Goal: Transaction & Acquisition: Purchase product/service

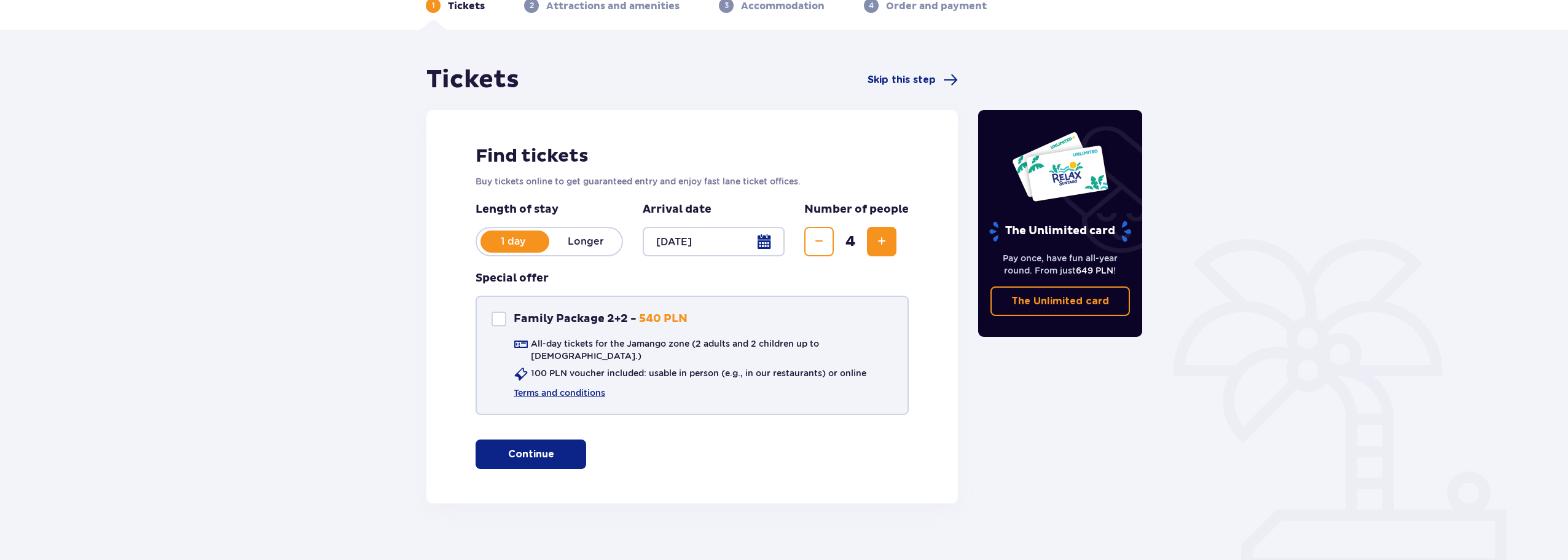
scroll to position [73, 0]
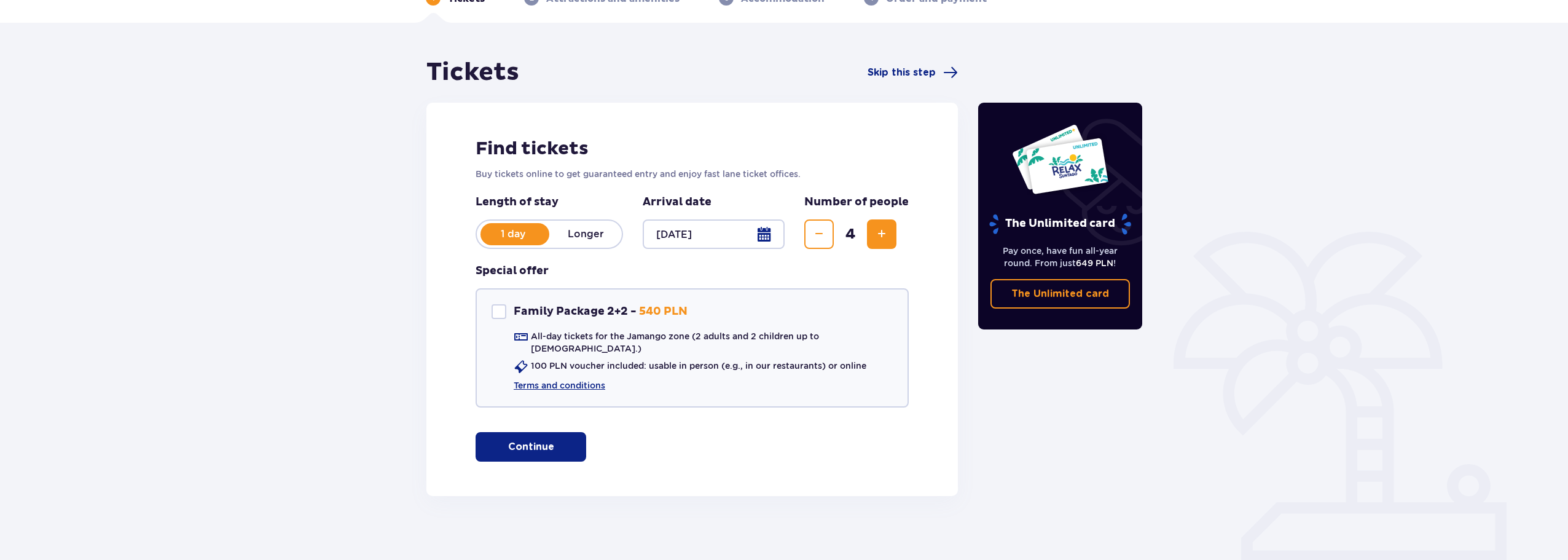
click at [892, 228] on button "Increase" at bounding box center [881, 234] width 29 height 29
click at [738, 278] on div "Special offer Family Package 2+2 Family Package 2+2 - 540 PLN All-day tickets f…" at bounding box center [691, 335] width 433 height 144
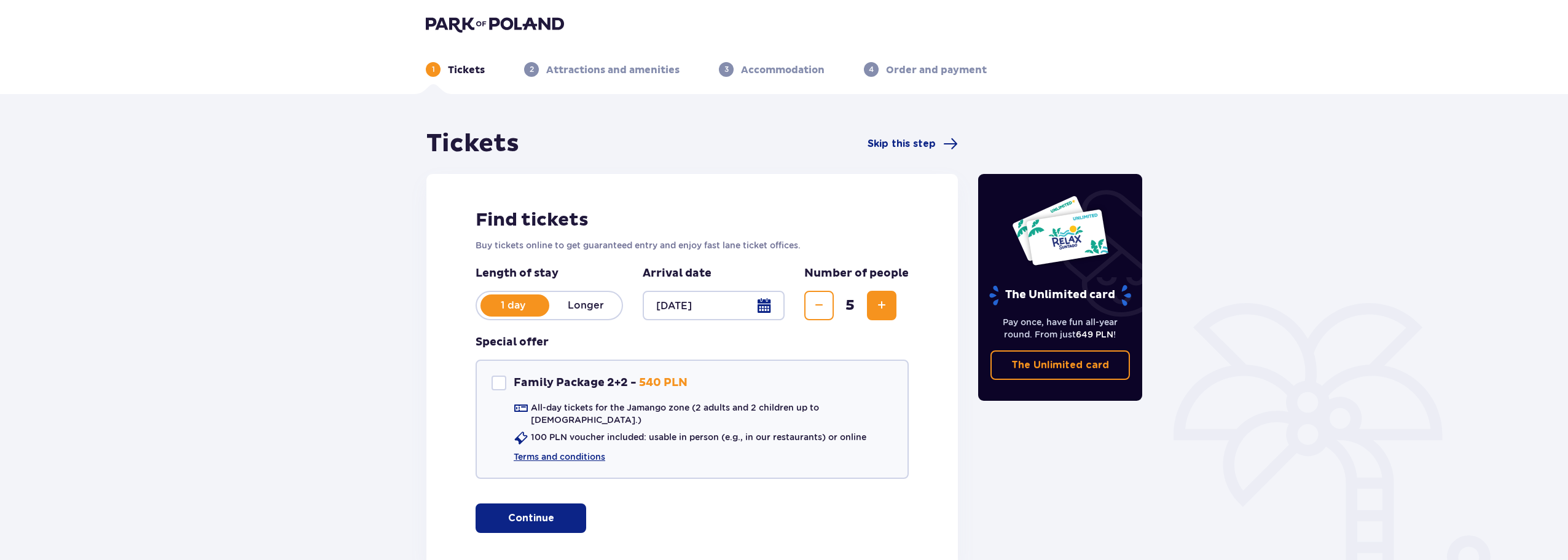
scroll to position [0, 0]
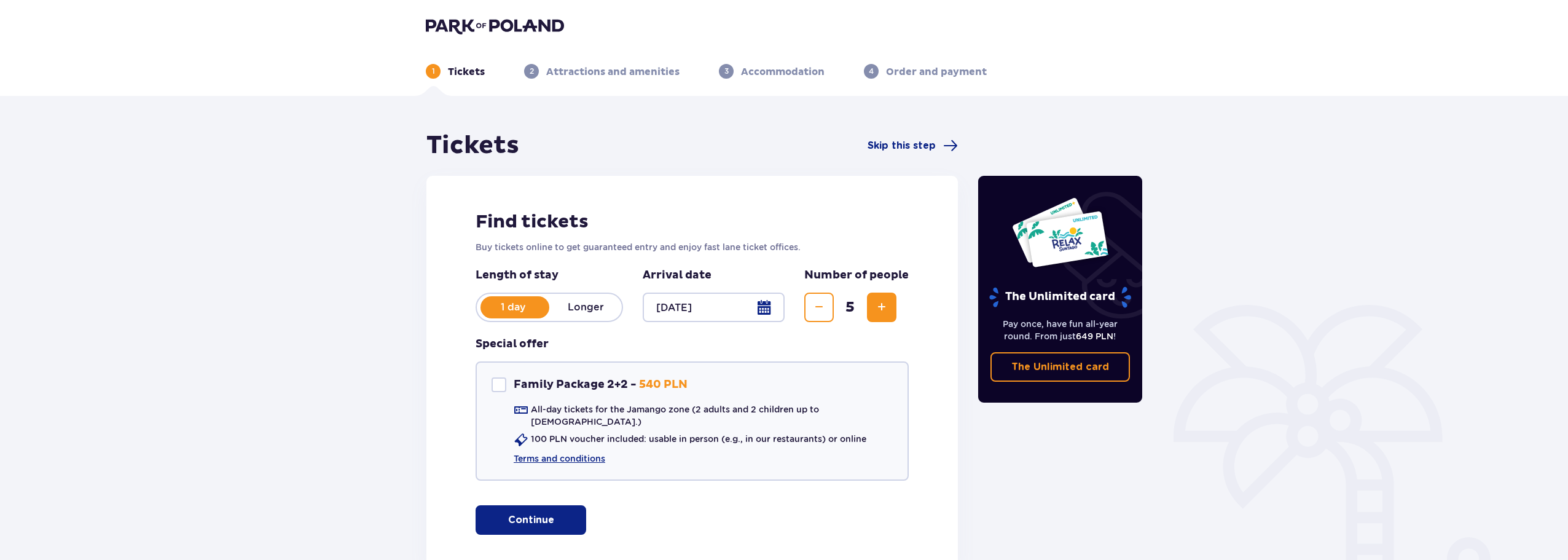
click at [441, 71] on div "1 Tickets" at bounding box center [455, 71] width 59 height 15
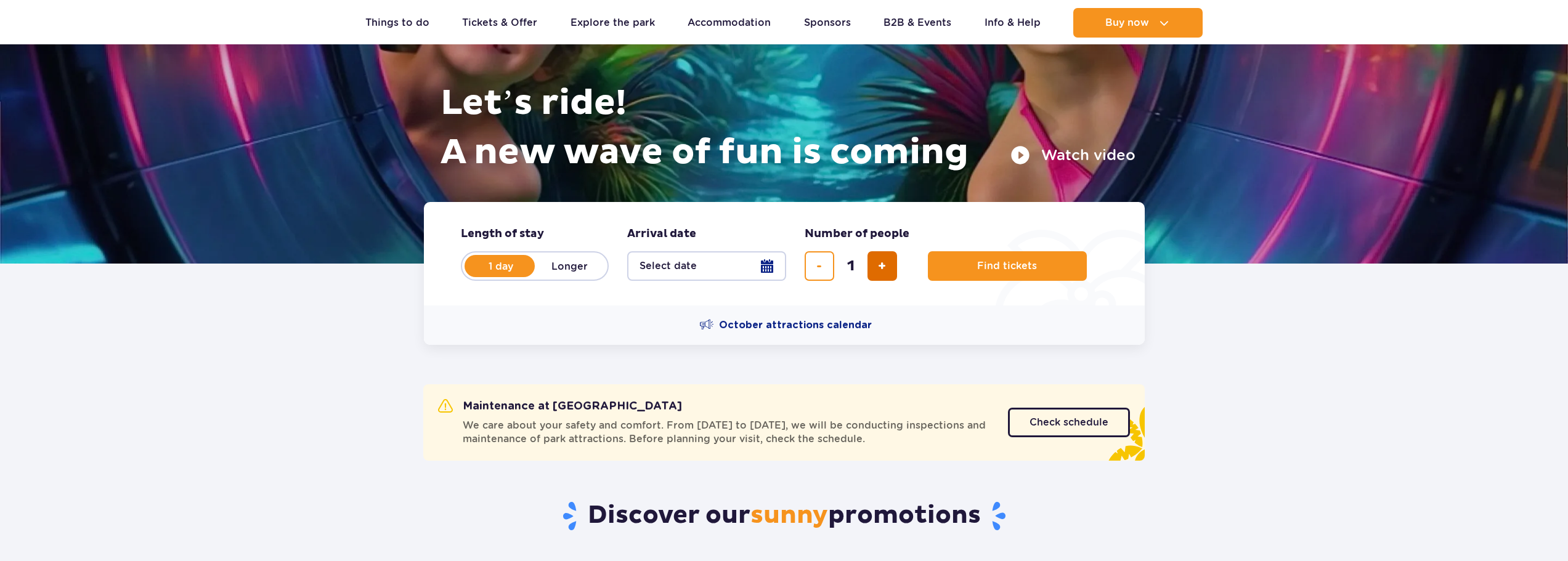
scroll to position [123, 0]
click at [882, 266] on span "add ticket" at bounding box center [882, 266] width 8 height 0
click at [883, 266] on span "add ticket" at bounding box center [882, 266] width 8 height 0
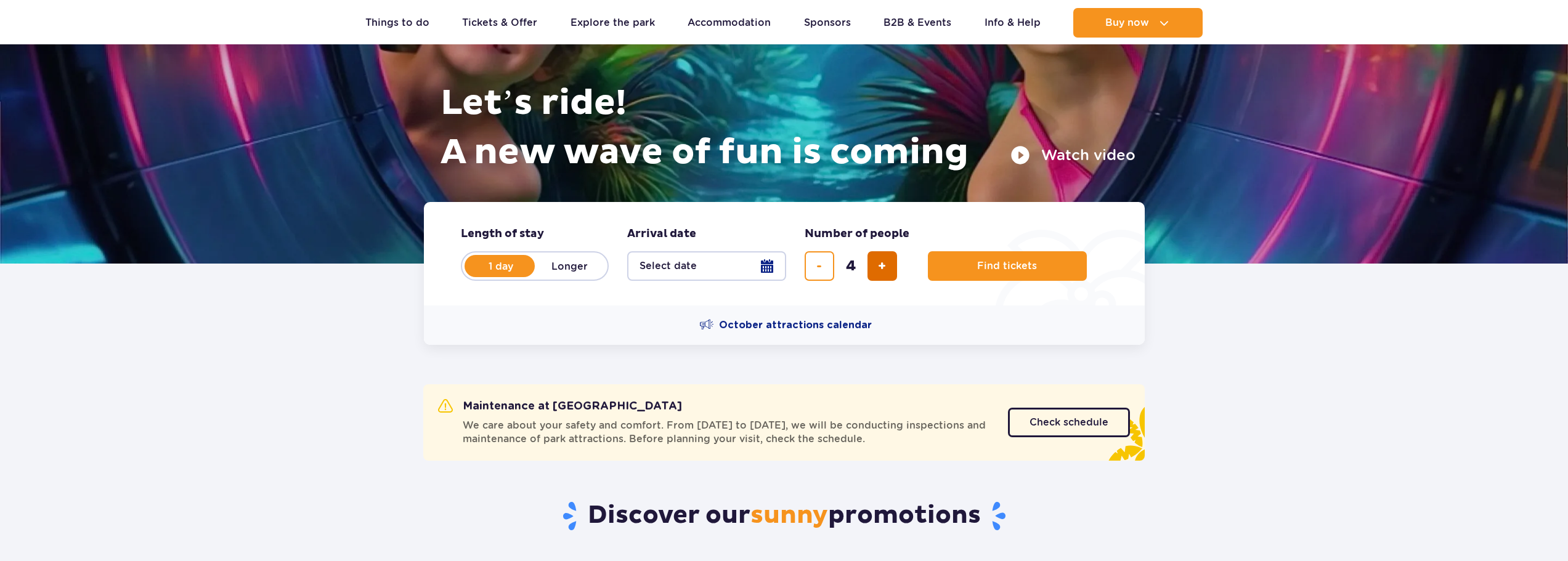
click at [883, 266] on span "add ticket" at bounding box center [882, 266] width 8 height 0
type input "5"
click at [984, 255] on button "Find tickets" at bounding box center [1007, 266] width 159 height 29
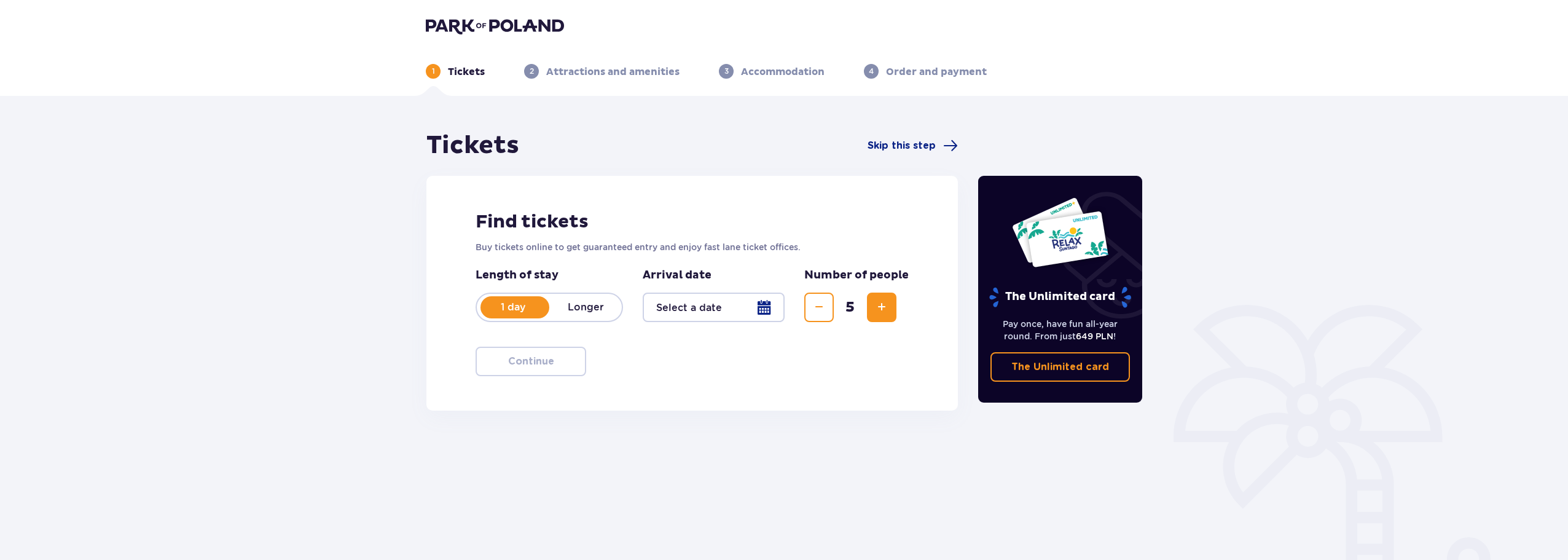
click at [734, 308] on div at bounding box center [713, 307] width 142 height 29
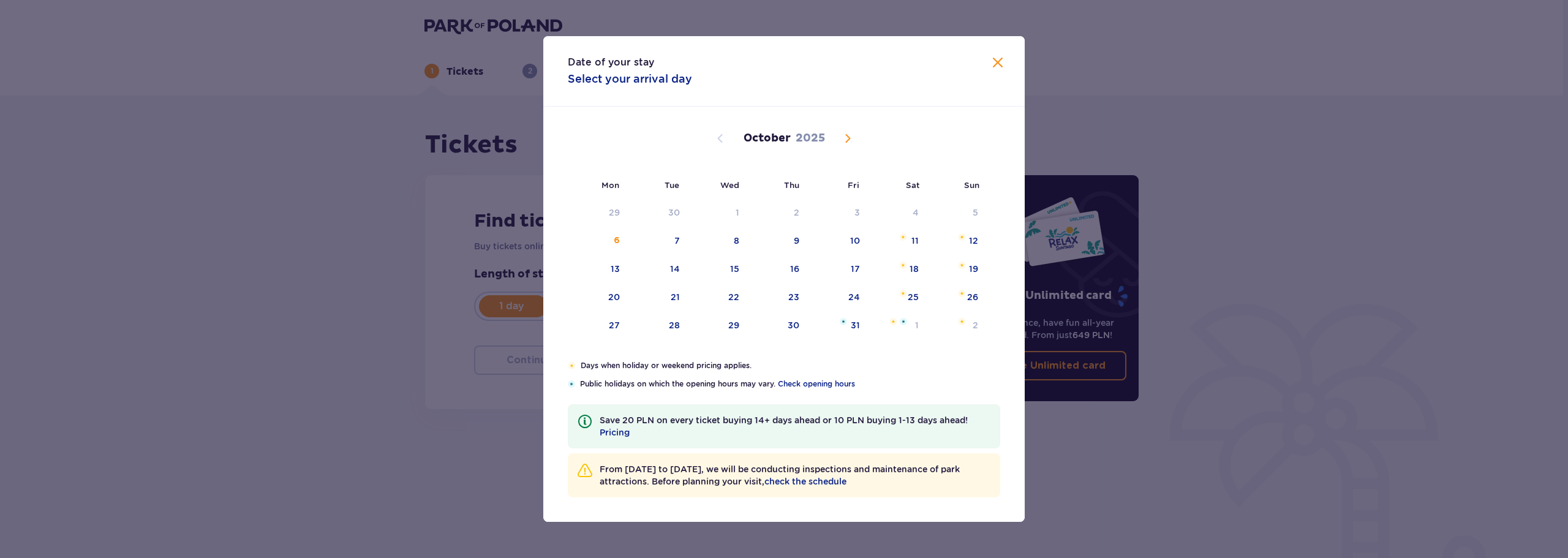
click at [842, 138] on span "Next month" at bounding box center [848, 138] width 15 height 15
click at [846, 138] on span "Next month" at bounding box center [848, 138] width 15 height 15
click at [848, 136] on span "Next month" at bounding box center [848, 138] width 15 height 15
click at [722, 144] on span "Previous month" at bounding box center [720, 138] width 15 height 15
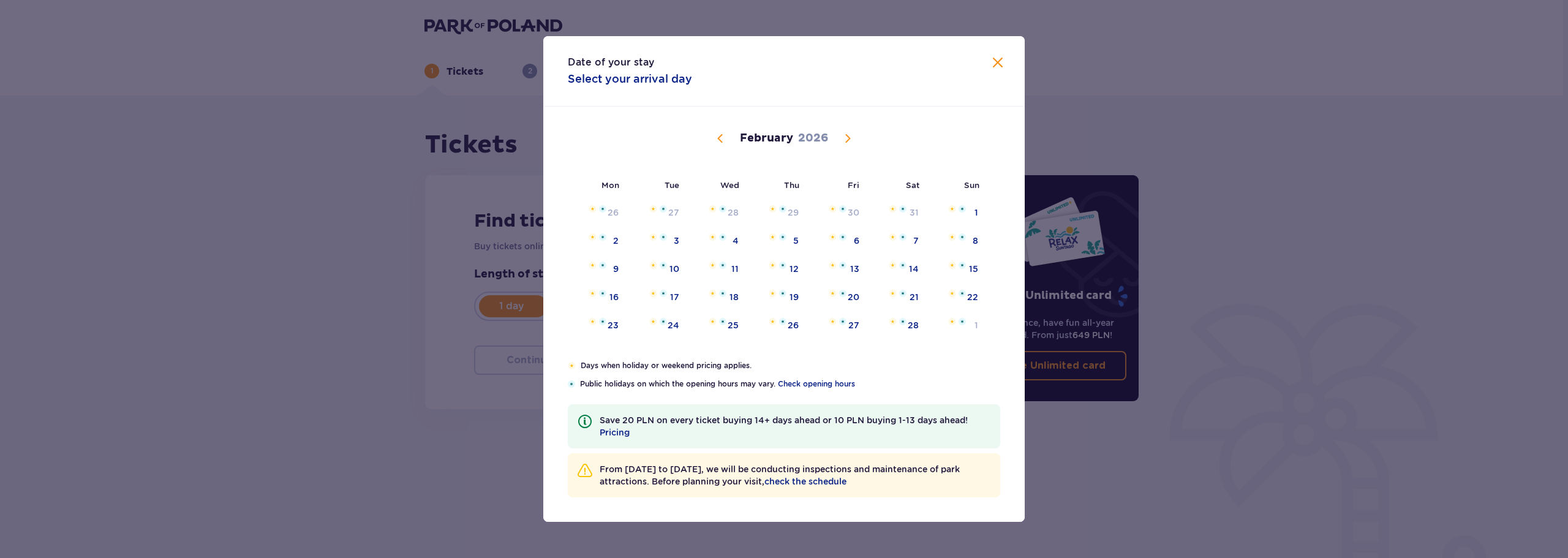
click at [722, 144] on span "Previous month" at bounding box center [720, 138] width 15 height 15
click at [632, 212] on div "2" at bounding box center [657, 213] width 61 height 27
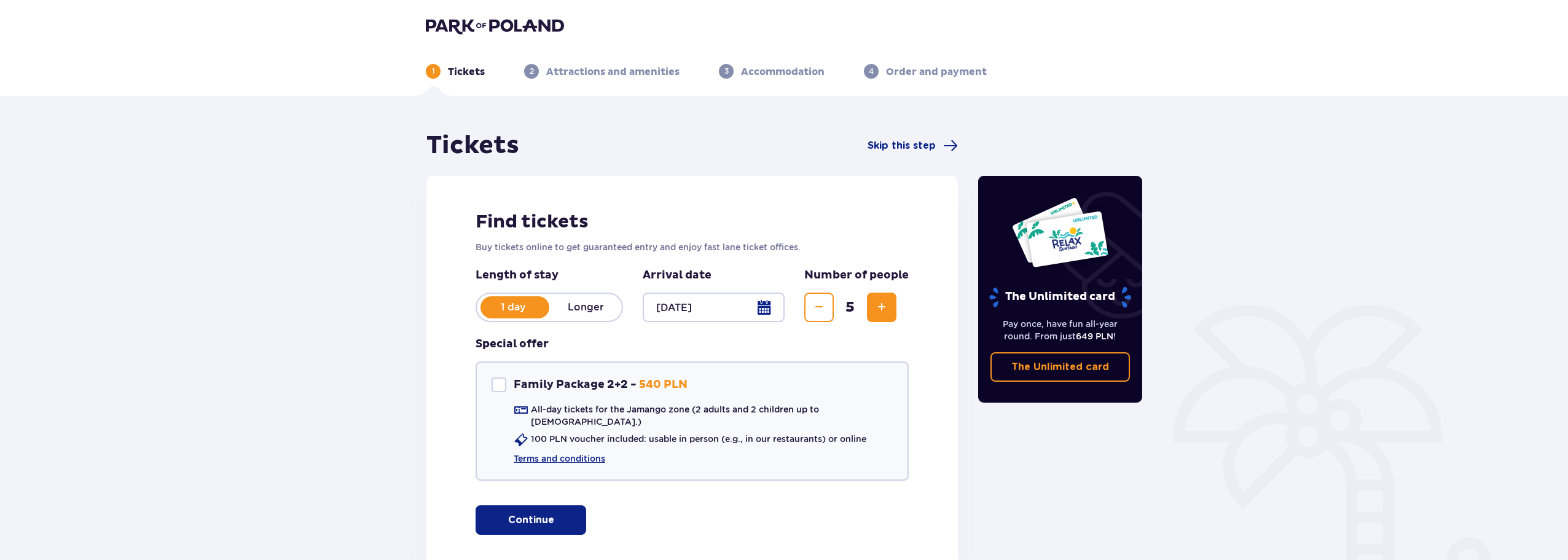
click at [716, 303] on div at bounding box center [713, 307] width 142 height 29
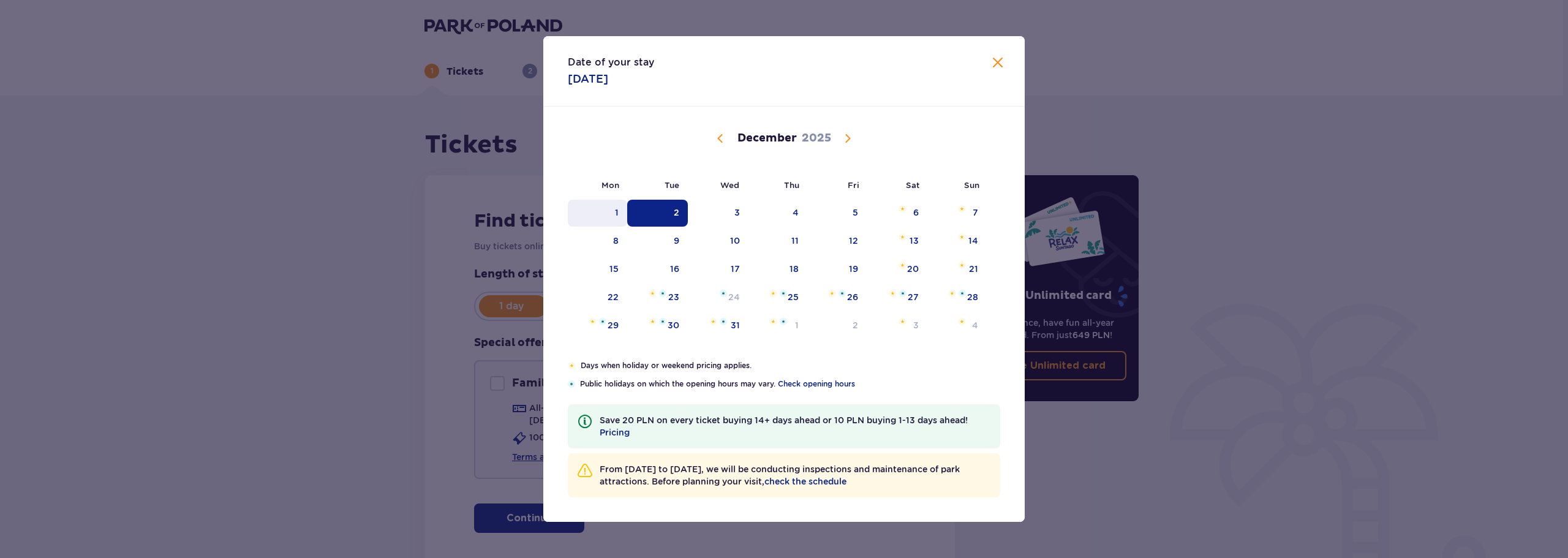
click at [622, 206] on div "1" at bounding box center [597, 213] width 59 height 27
type input "[DATE]"
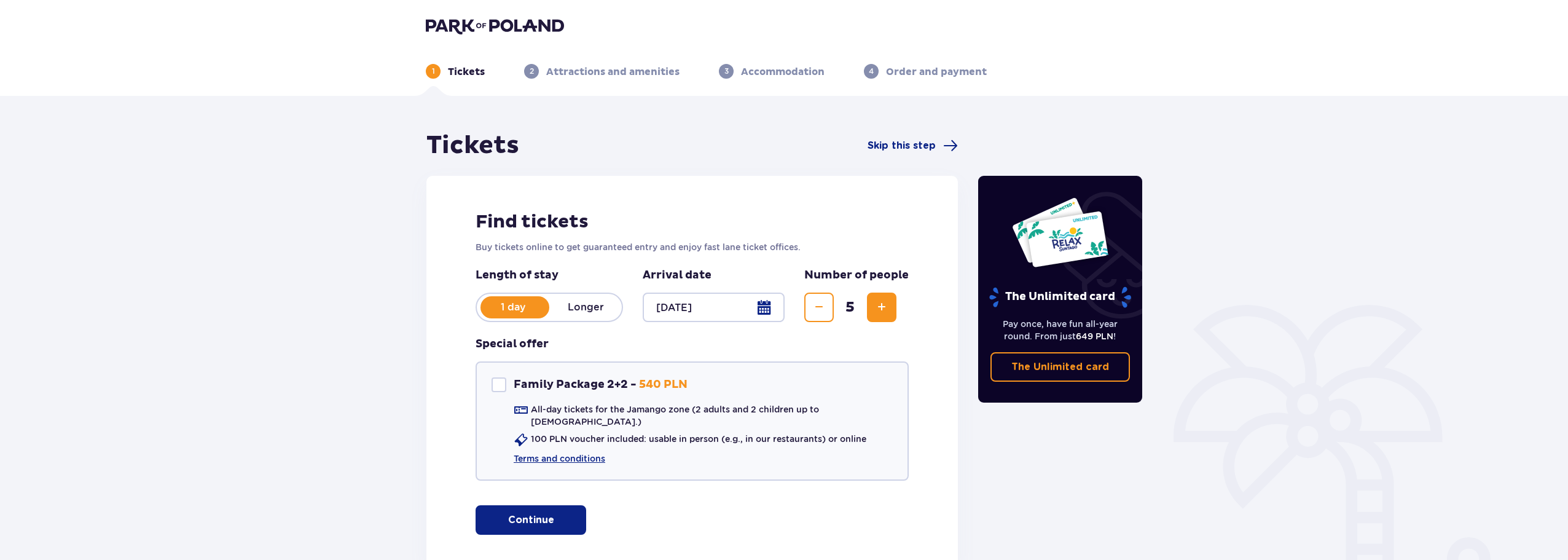
click at [399, 231] on div "Tickets Skip this step Find tickets Buy tickets online to get guaranteed entry …" at bounding box center [784, 369] width 1568 height 547
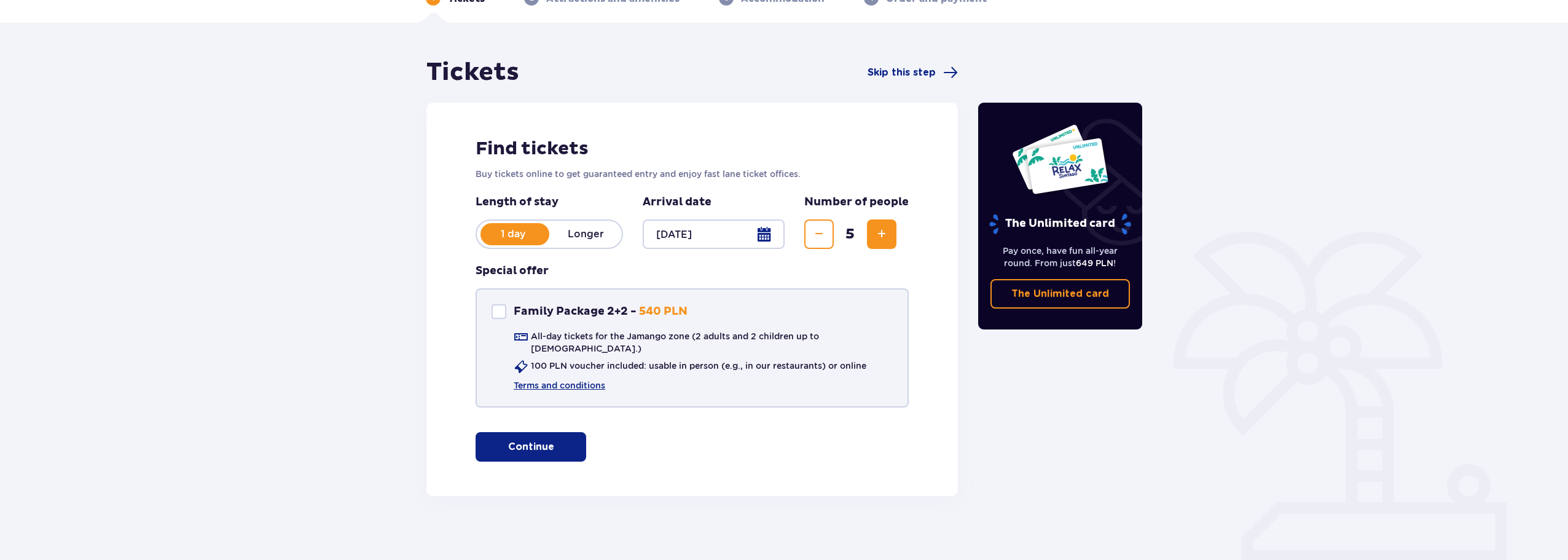
click at [620, 315] on p "Family Package 2+2 -" at bounding box center [575, 311] width 123 height 15
click at [619, 313] on p "Family Package 2+2 -" at bounding box center [575, 311] width 123 height 15
checkbox input "false"
click at [566, 434] on button "Continue" at bounding box center [530, 447] width 111 height 29
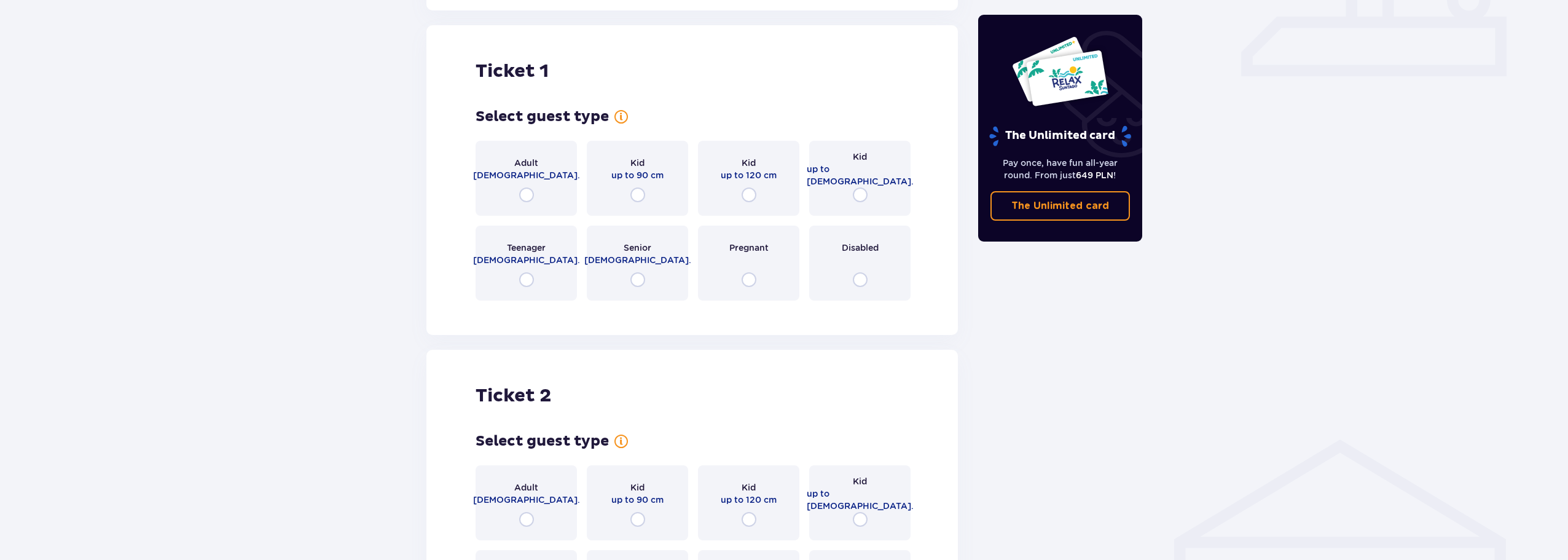
scroll to position [559, 0]
click at [527, 187] on input "radio" at bounding box center [526, 194] width 15 height 15
radio input "true"
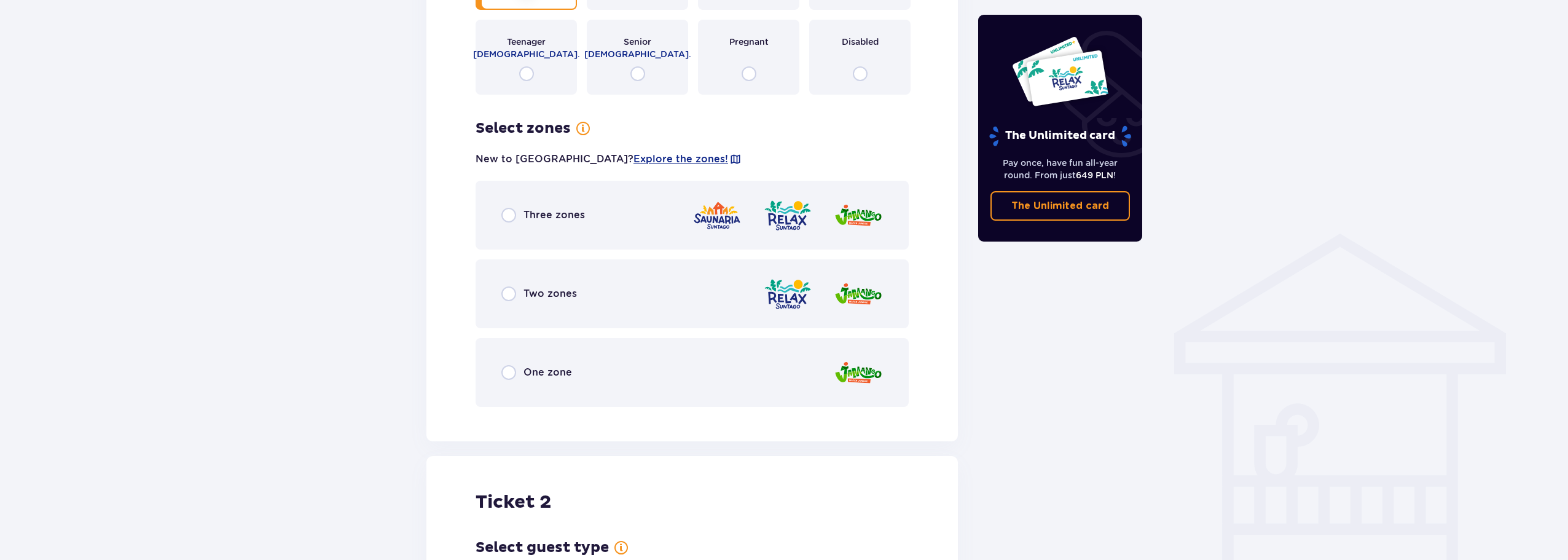
scroll to position [675, 0]
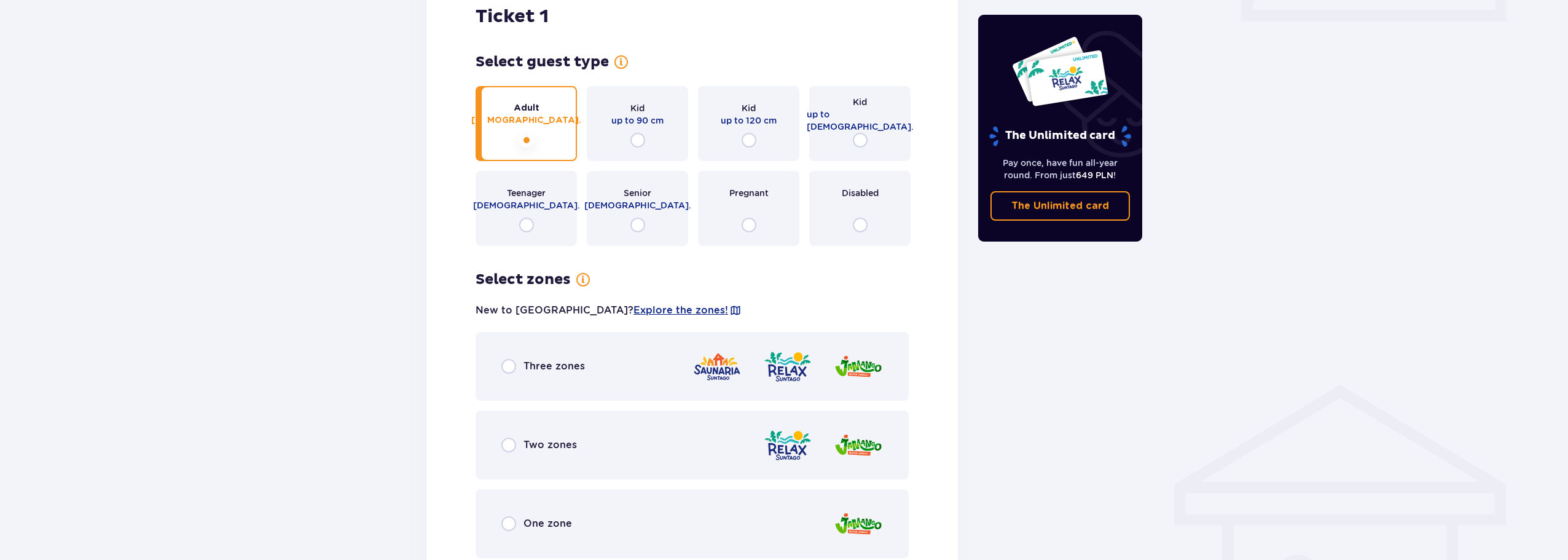
click at [573, 359] on span "Three zones" at bounding box center [554, 366] width 61 height 13
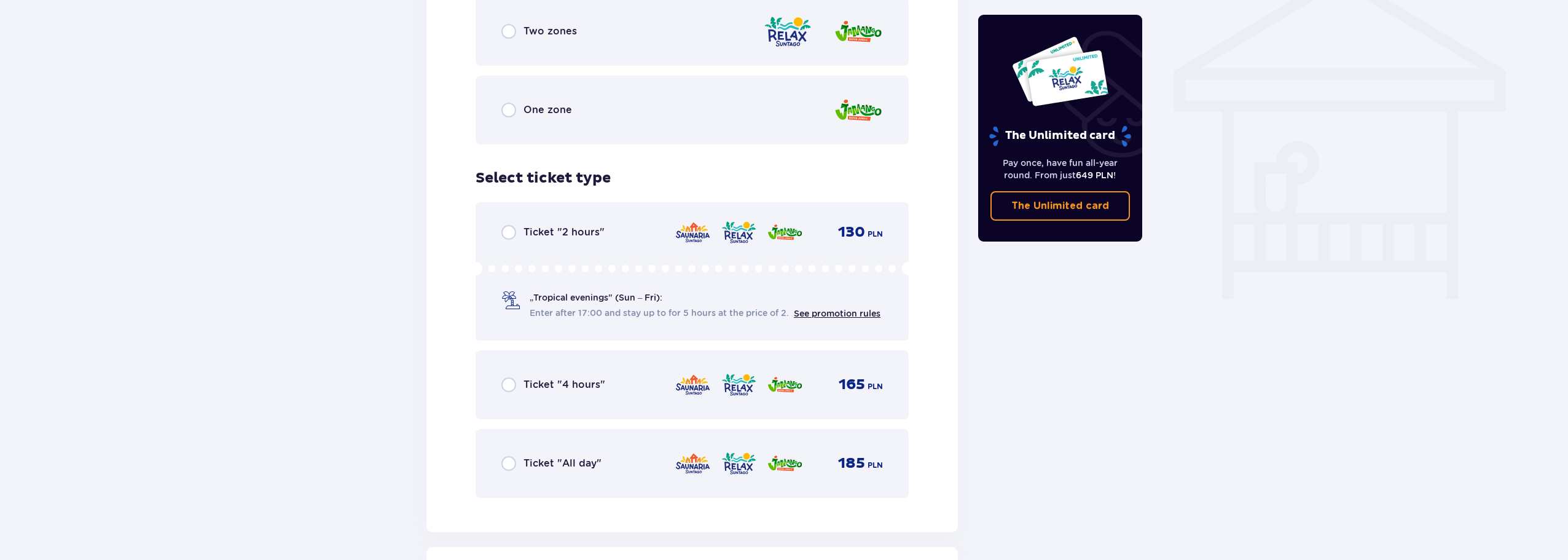
scroll to position [1049, 0]
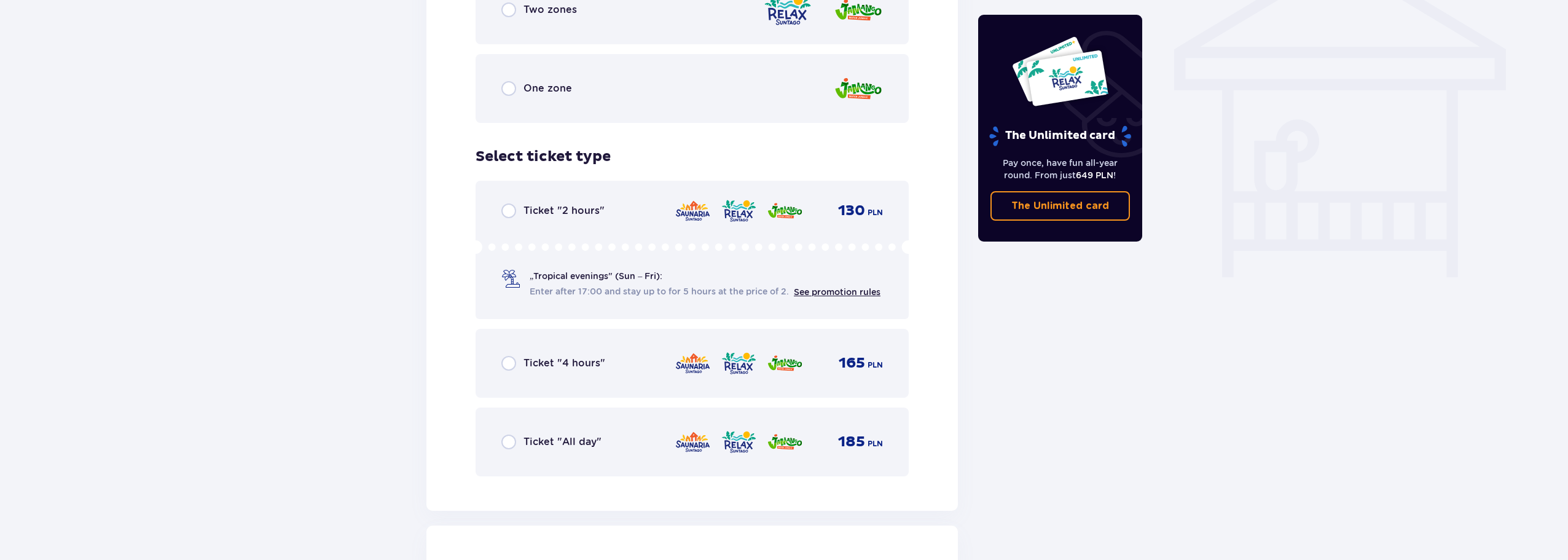
click at [609, 210] on div "Ticket "2 hours" 130 PLN „Tropical evenings" (Sun – Fri): Enter after 17:00 and…" at bounding box center [691, 249] width 433 height 139
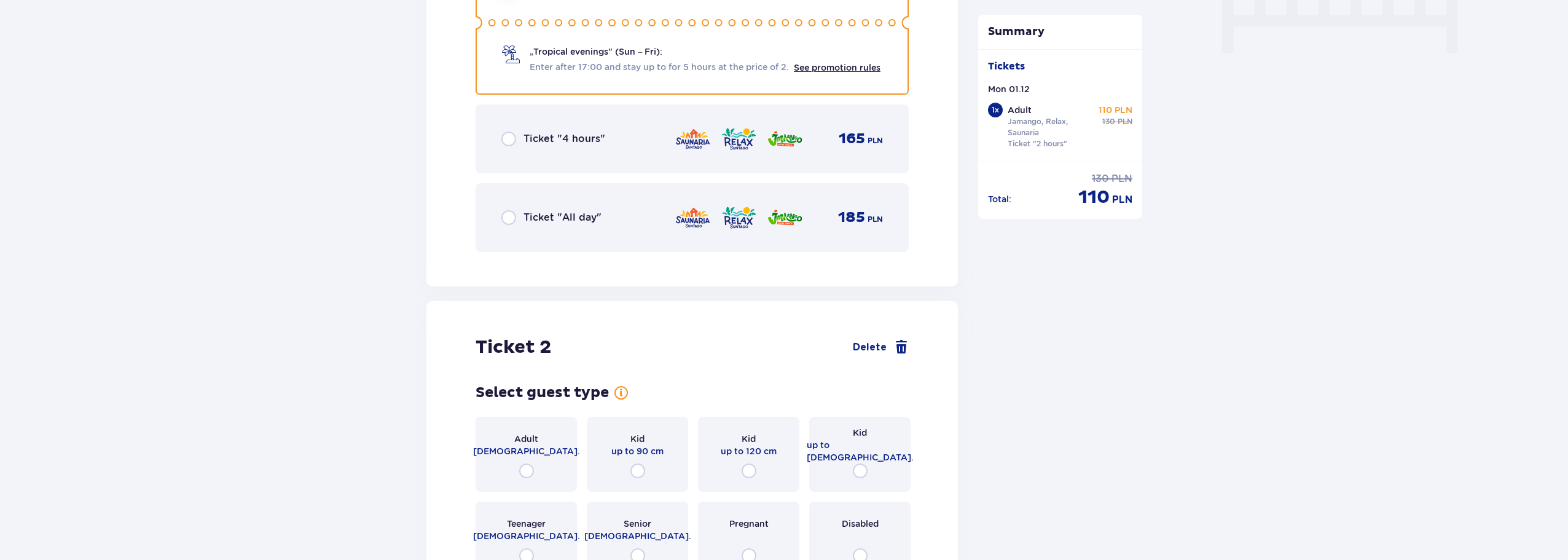
scroll to position [1373, 0]
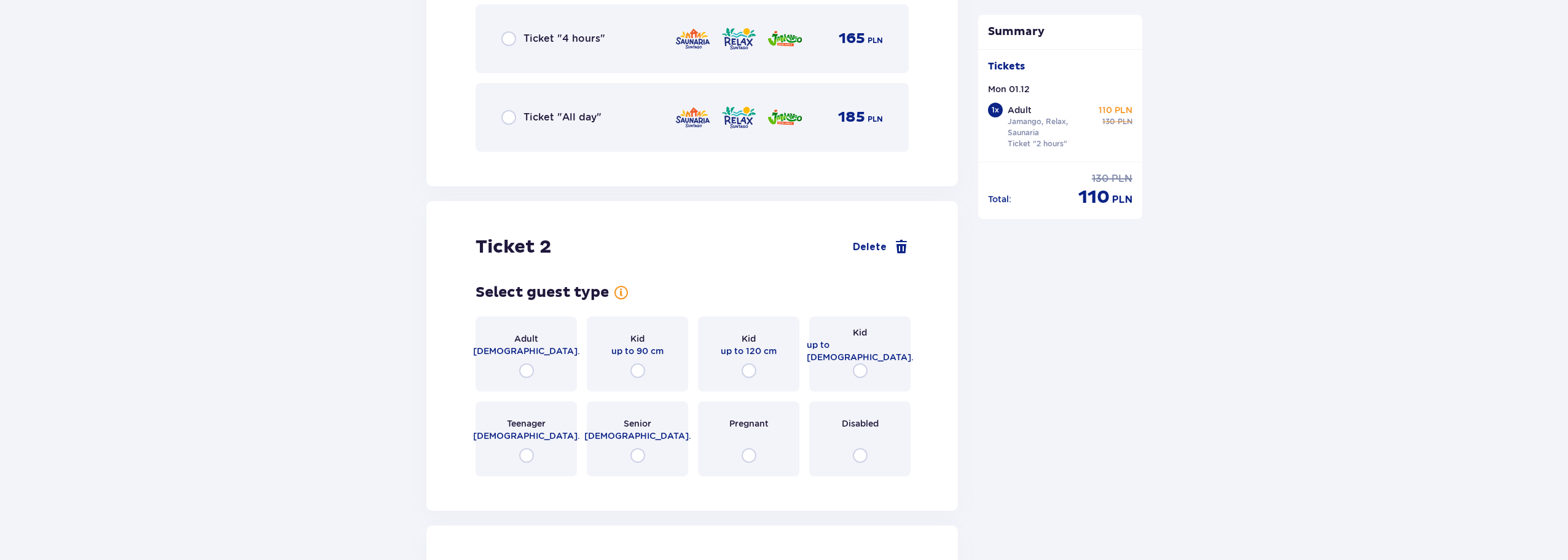
click at [523, 364] on input "radio" at bounding box center [526, 370] width 15 height 15
radio input "true"
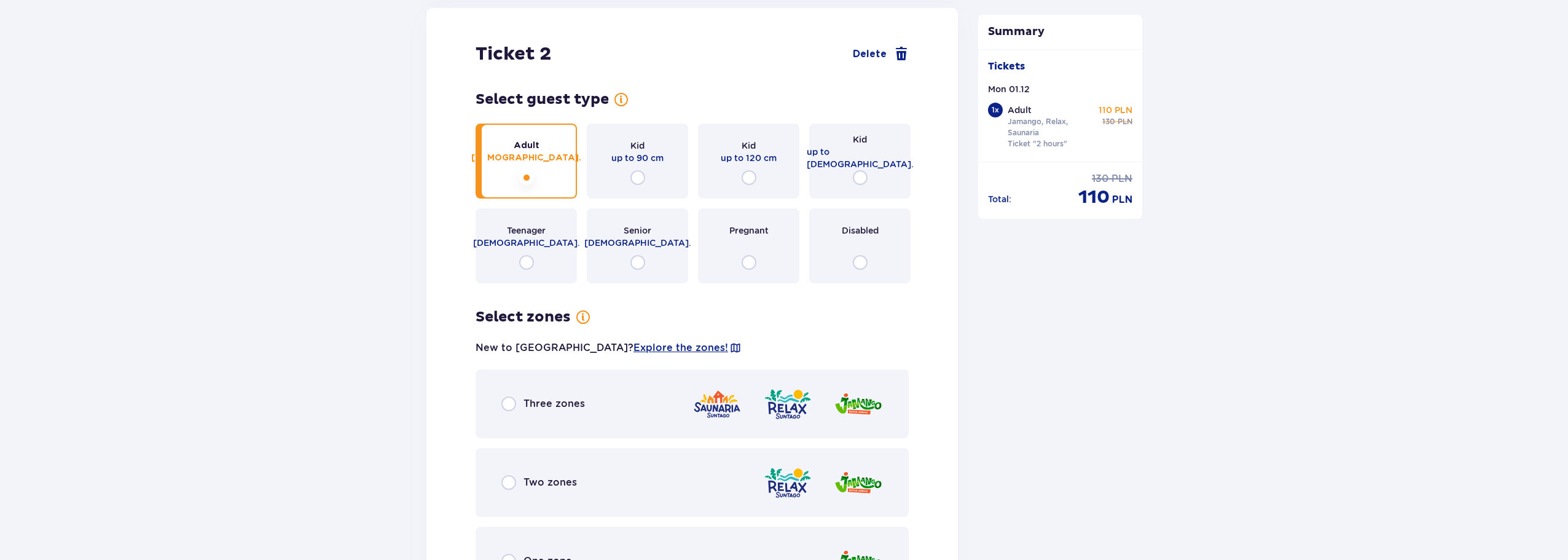
click at [527, 359] on div "Select guest type for ticket number 2 Adult 18 - 65 y.o. Kid up to 90 cm Kid up…" at bounding box center [691, 343] width 433 height 505
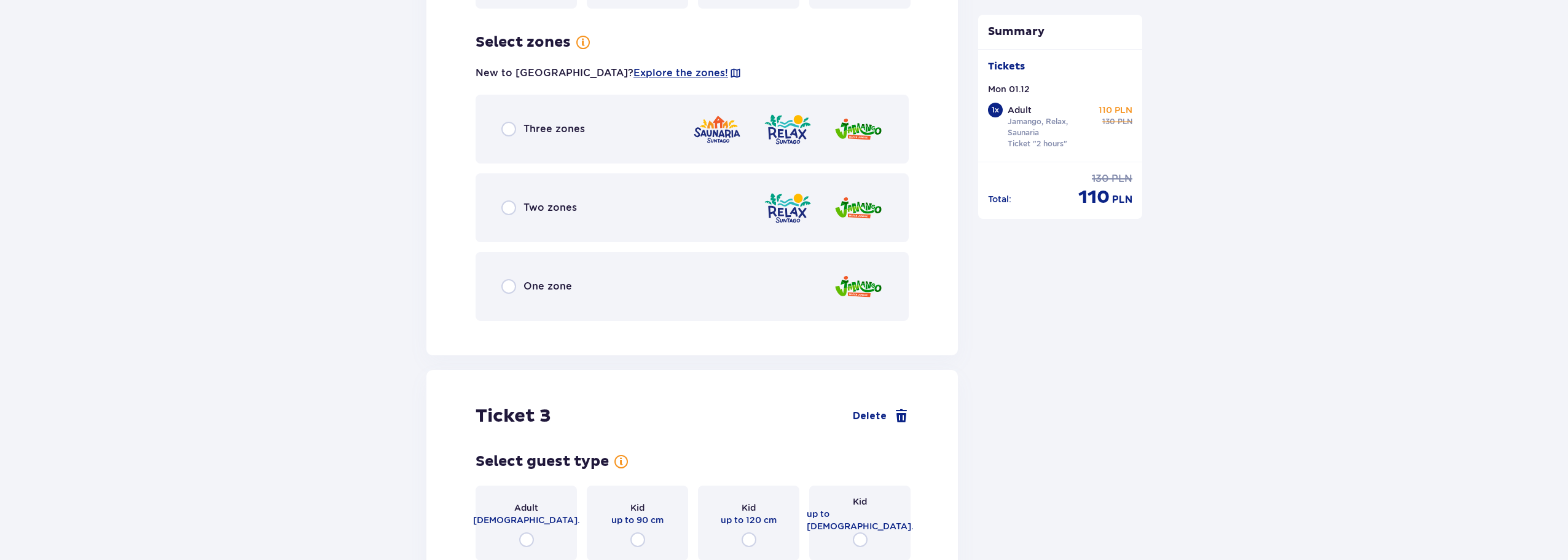
scroll to position [1849, 0]
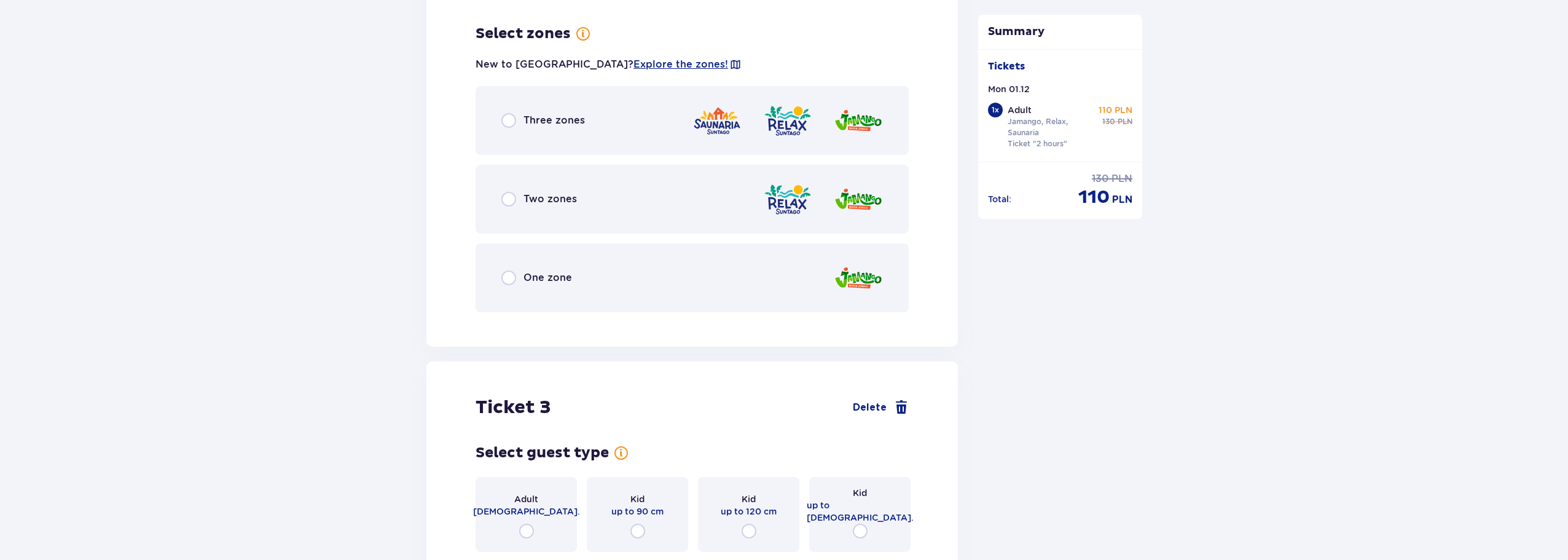
click at [548, 94] on div "Three zones" at bounding box center [691, 120] width 433 height 69
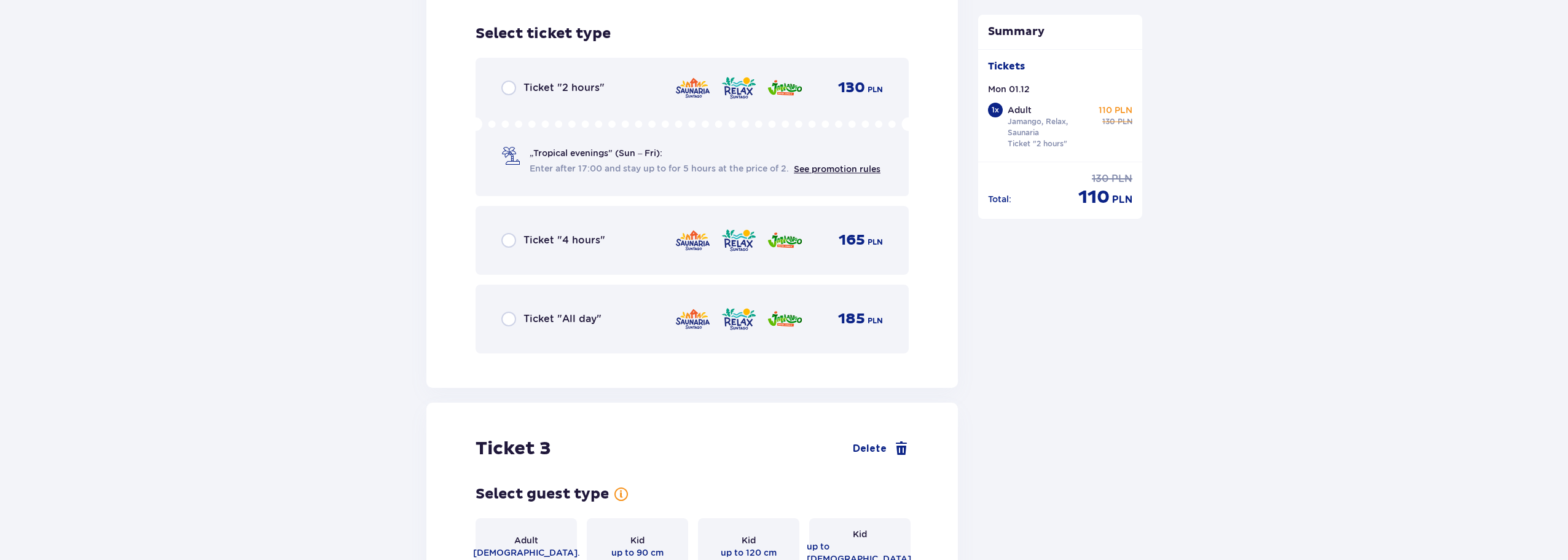
click at [615, 81] on div "Ticket "2 hours" 130 PLN" at bounding box center [691, 88] width 382 height 15
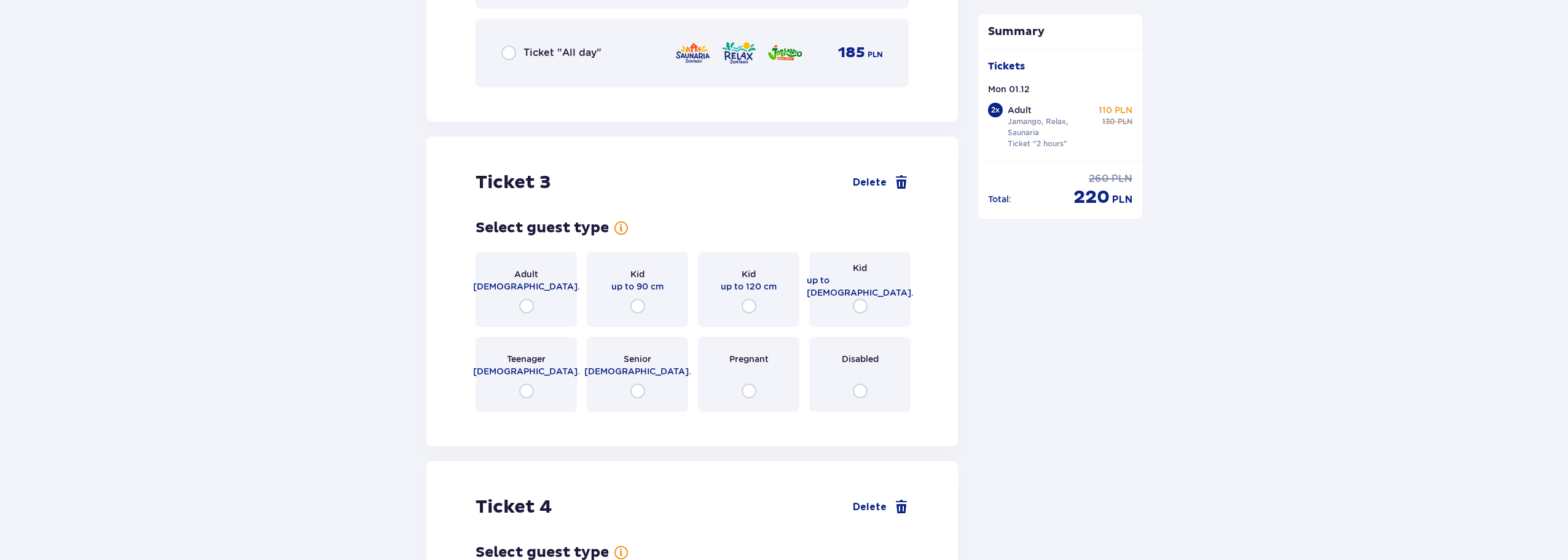
scroll to position [2539, 0]
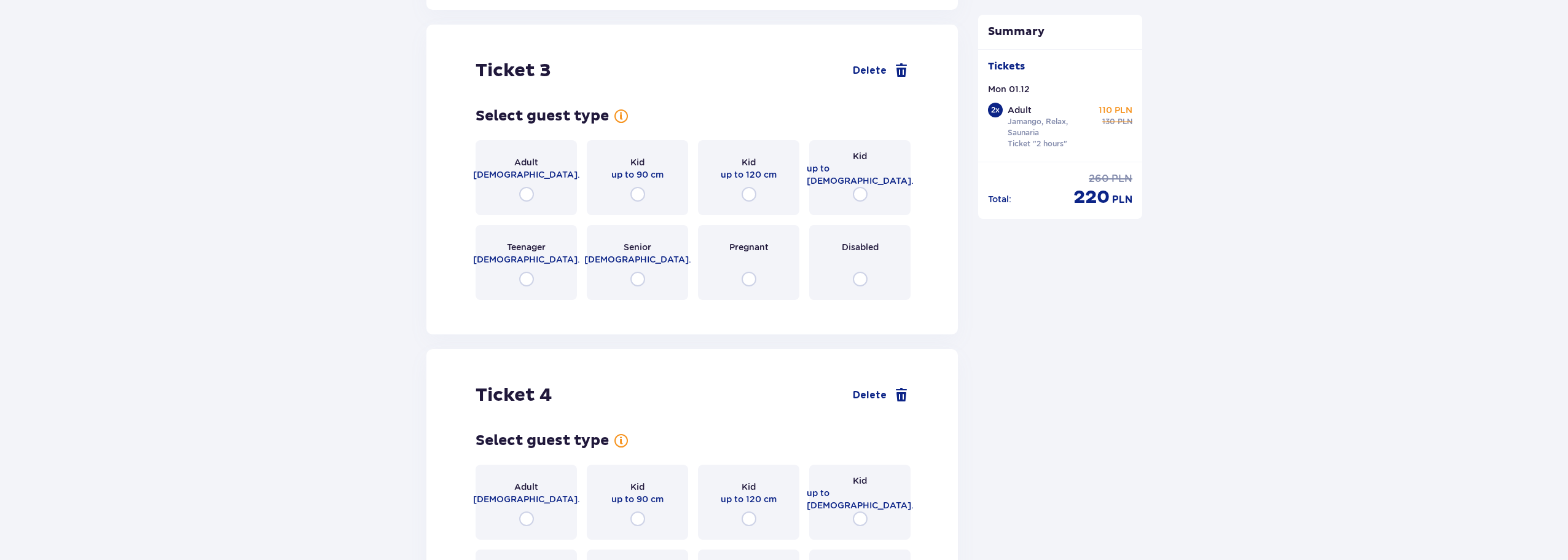
click at [548, 173] on div "Adult 18 - 65 y.o." at bounding box center [526, 177] width 101 height 75
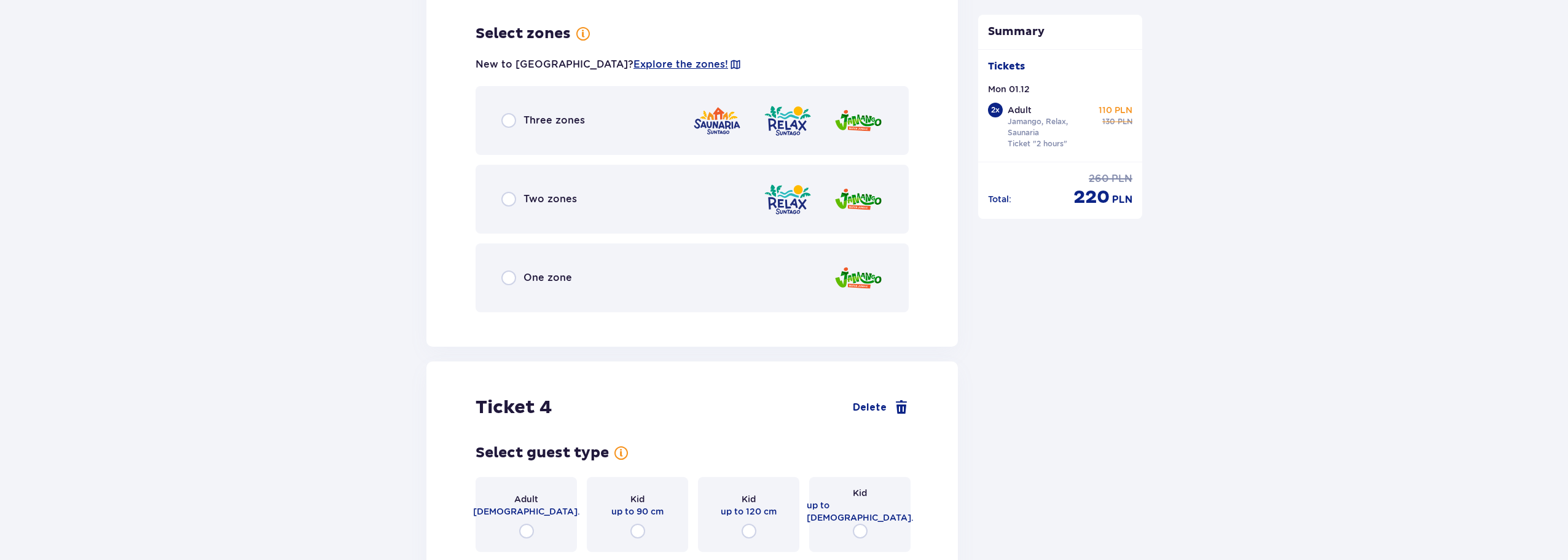
click at [559, 124] on div "Three zones" at bounding box center [691, 120] width 433 height 69
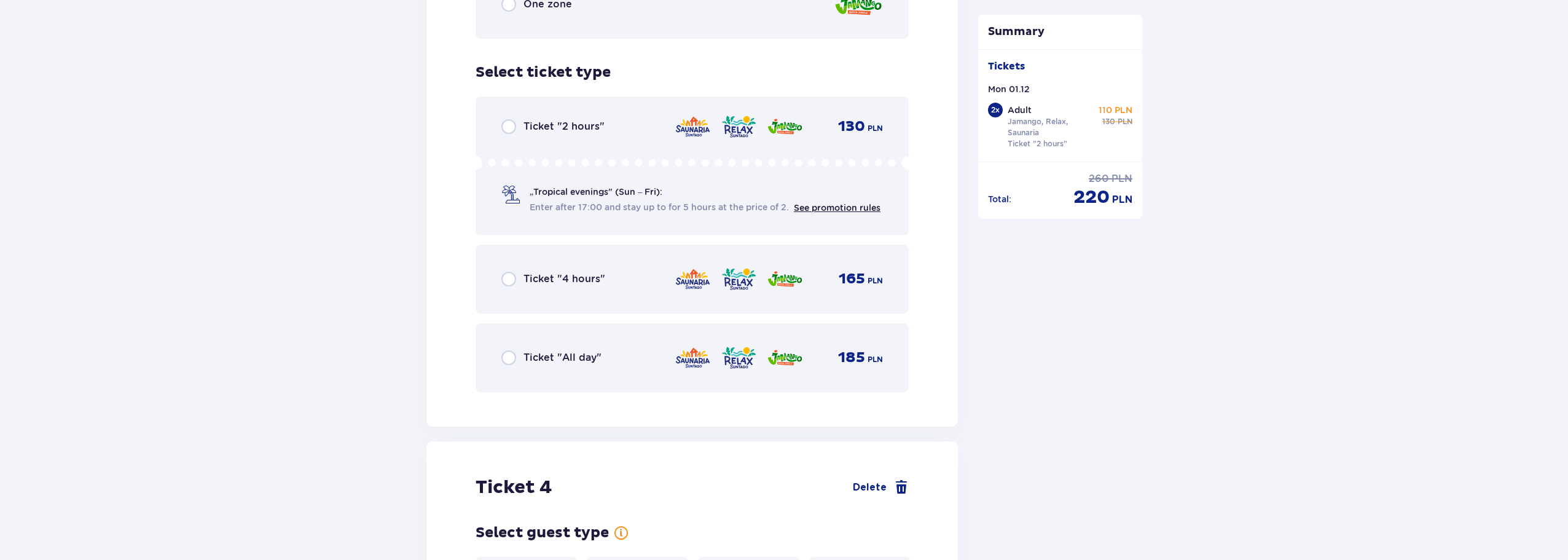
scroll to position [3151, 0]
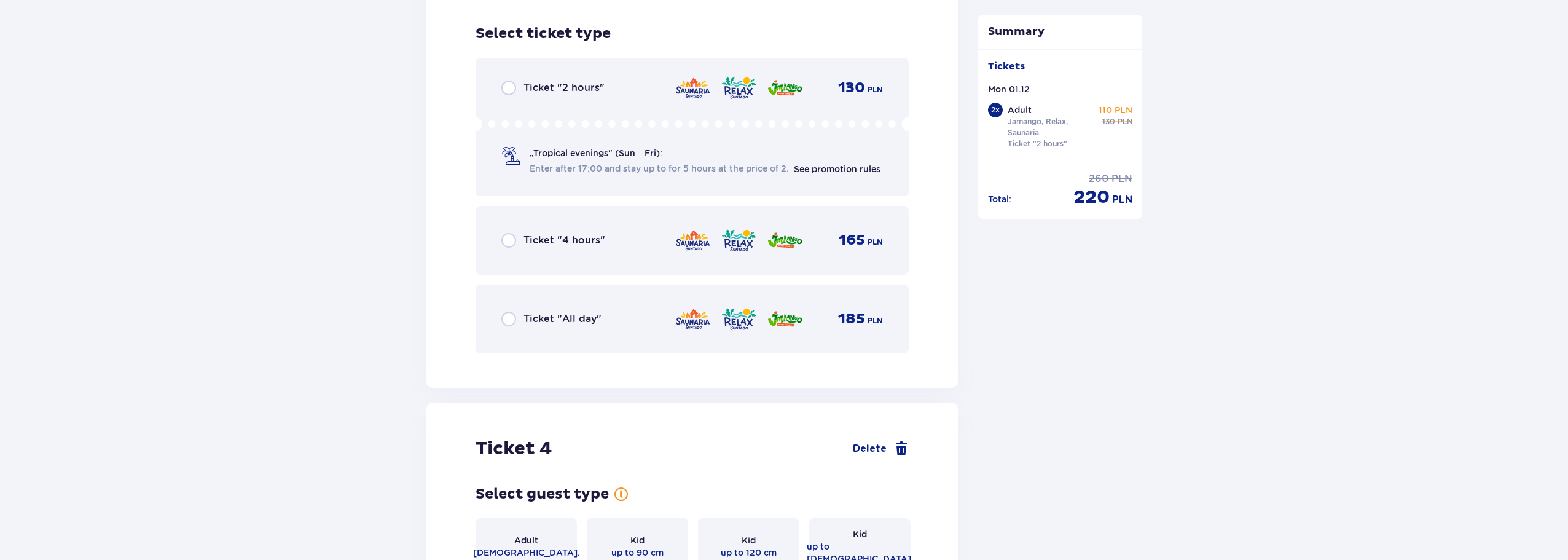
click at [561, 91] on div "Ticket "2 hours" 130 PLN „Tropical evenings" (Sun – Fri): Enter after 17:00 and…" at bounding box center [691, 127] width 433 height 139
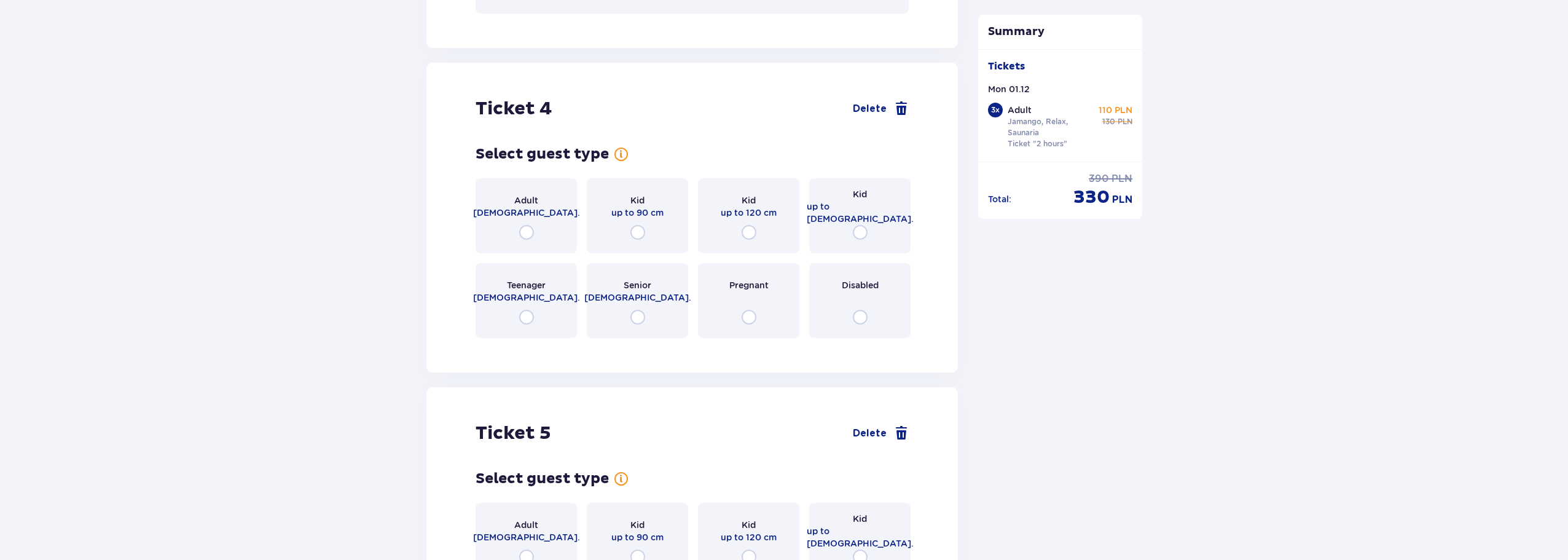
scroll to position [3529, 0]
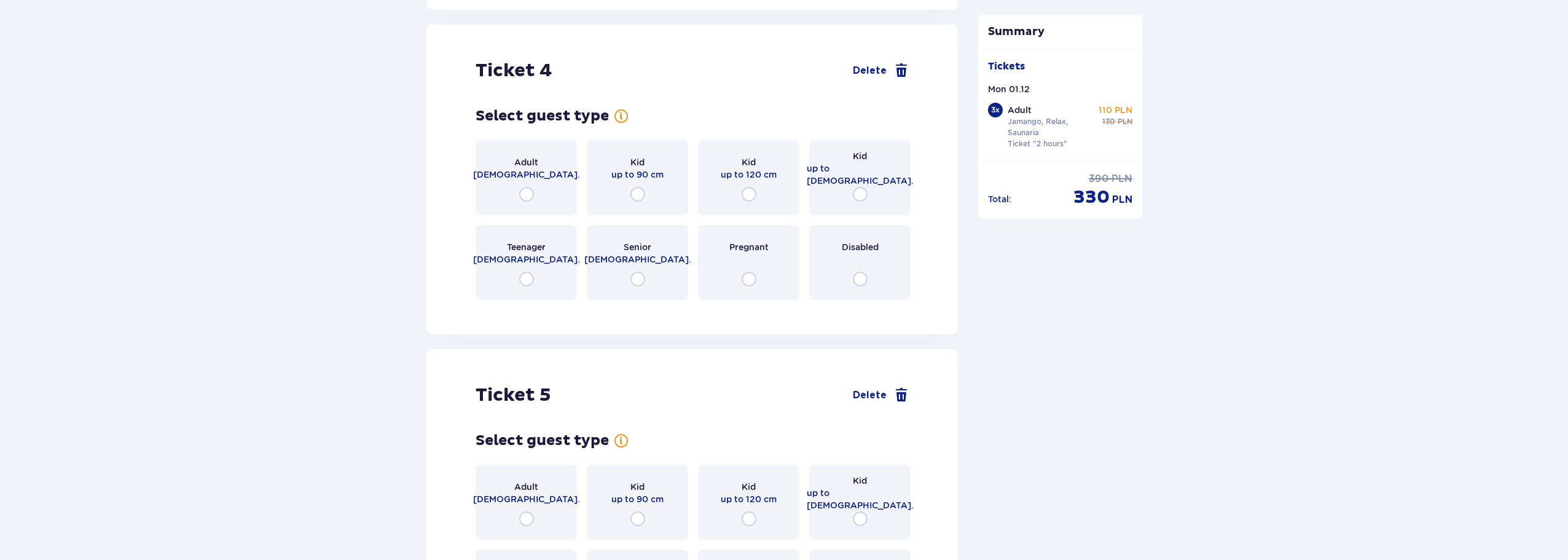
click at [509, 168] on span "18 - 65 y.o." at bounding box center [527, 174] width 107 height 12
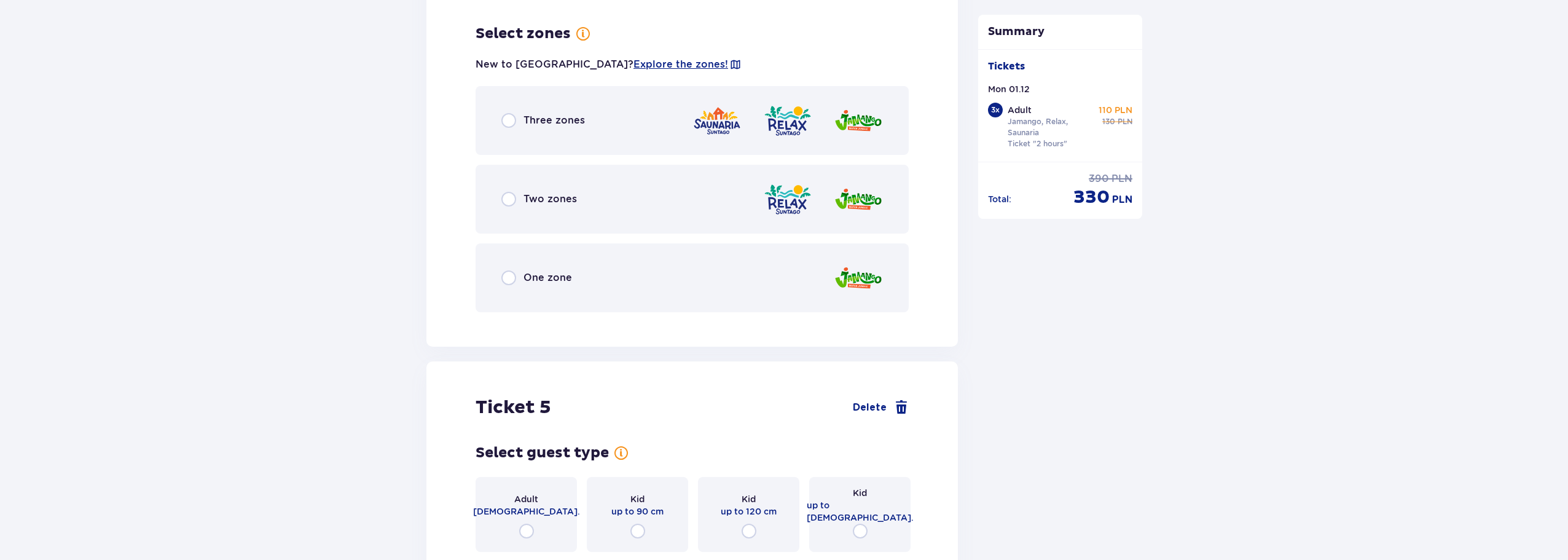
click at [549, 117] on span "Three zones" at bounding box center [554, 120] width 61 height 13
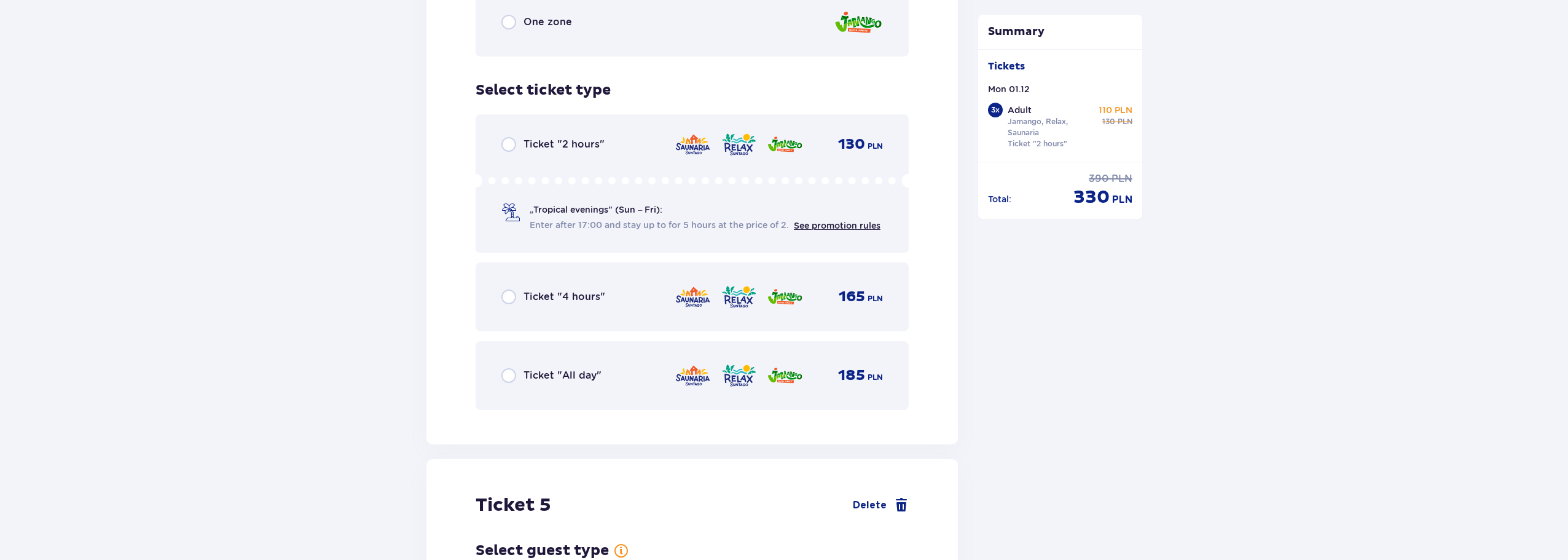
scroll to position [4142, 0]
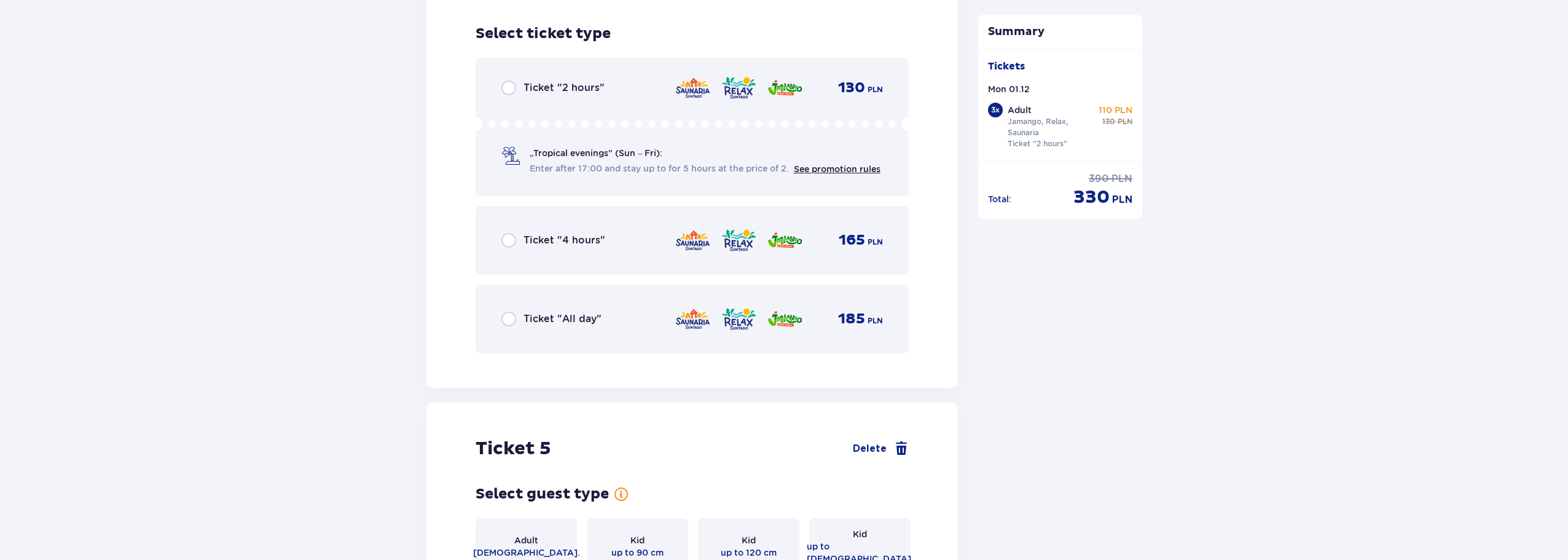
click at [551, 96] on div "Ticket "2 hours" 130 PLN „Tropical evenings" (Sun – Fri): Enter after 17:00 and…" at bounding box center [691, 127] width 433 height 139
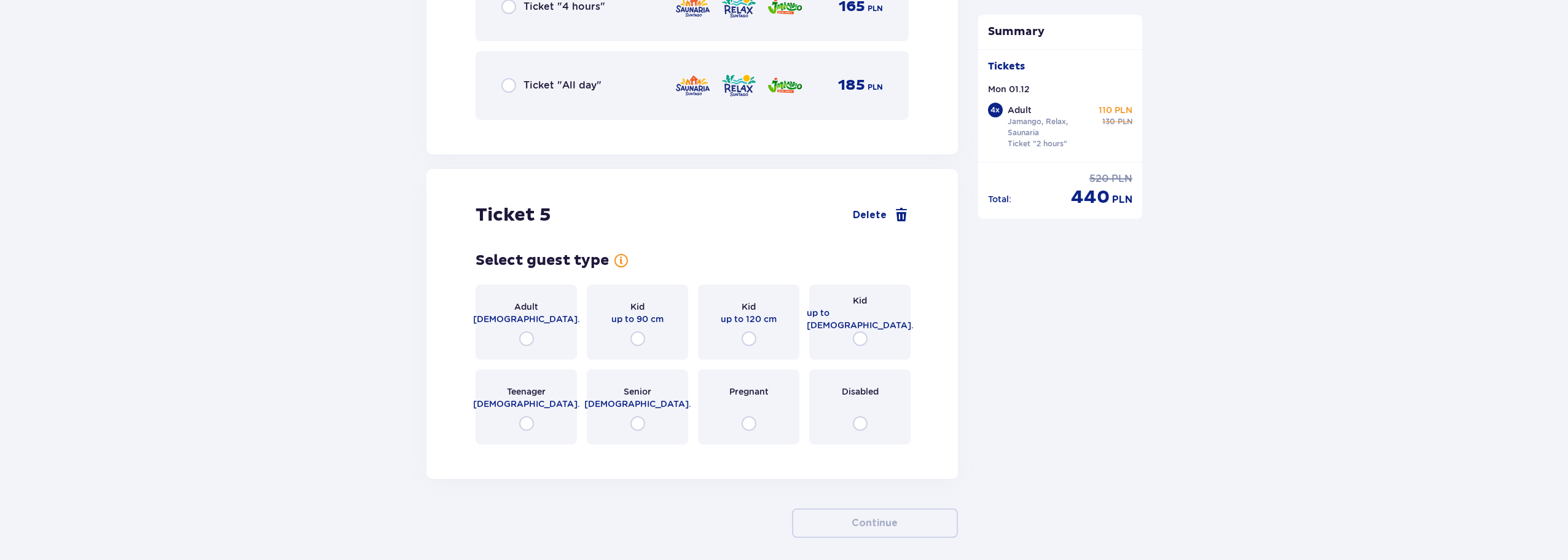
scroll to position [4416, 0]
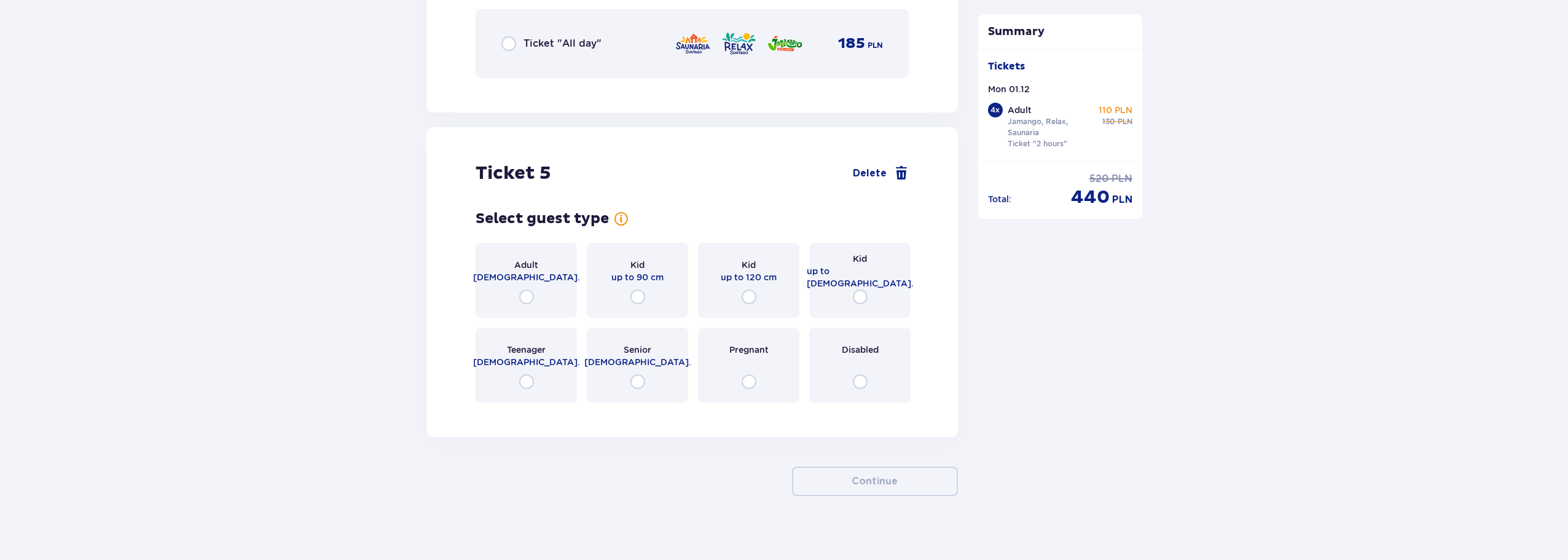
click at [653, 259] on div "Kid up to 90 cm" at bounding box center [636, 271] width 52 height 25
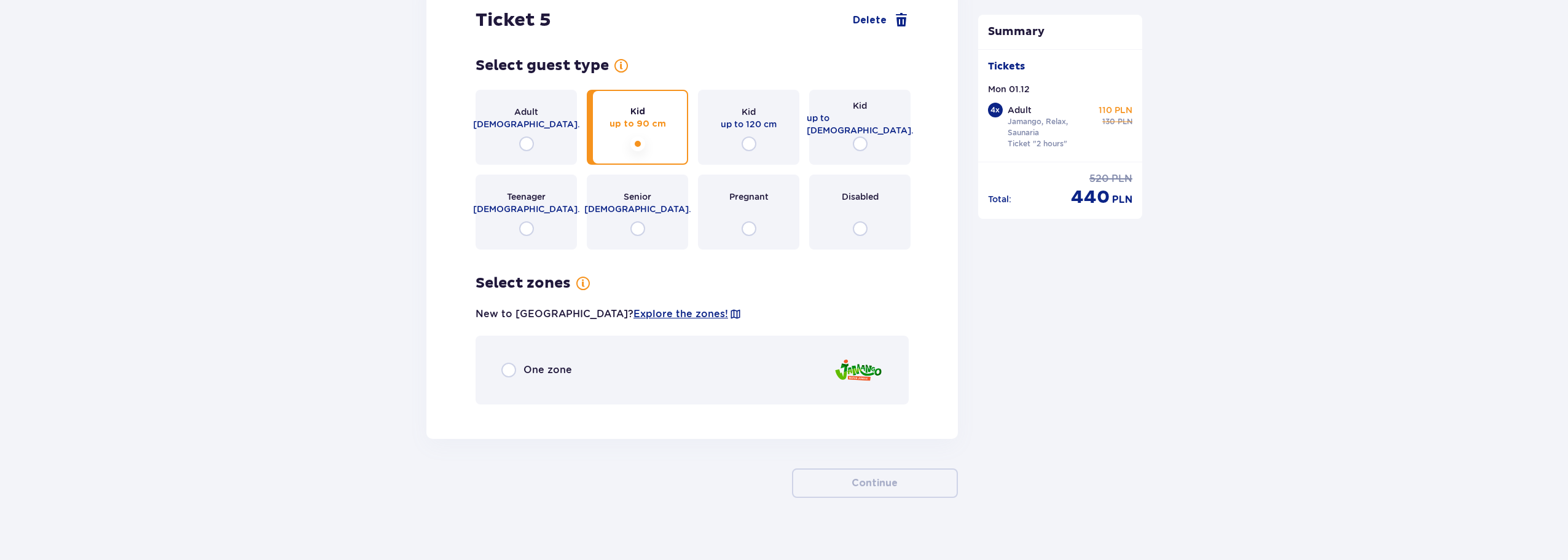
scroll to position [4571, 0]
click at [534, 362] on span "One zone" at bounding box center [547, 368] width 49 height 13
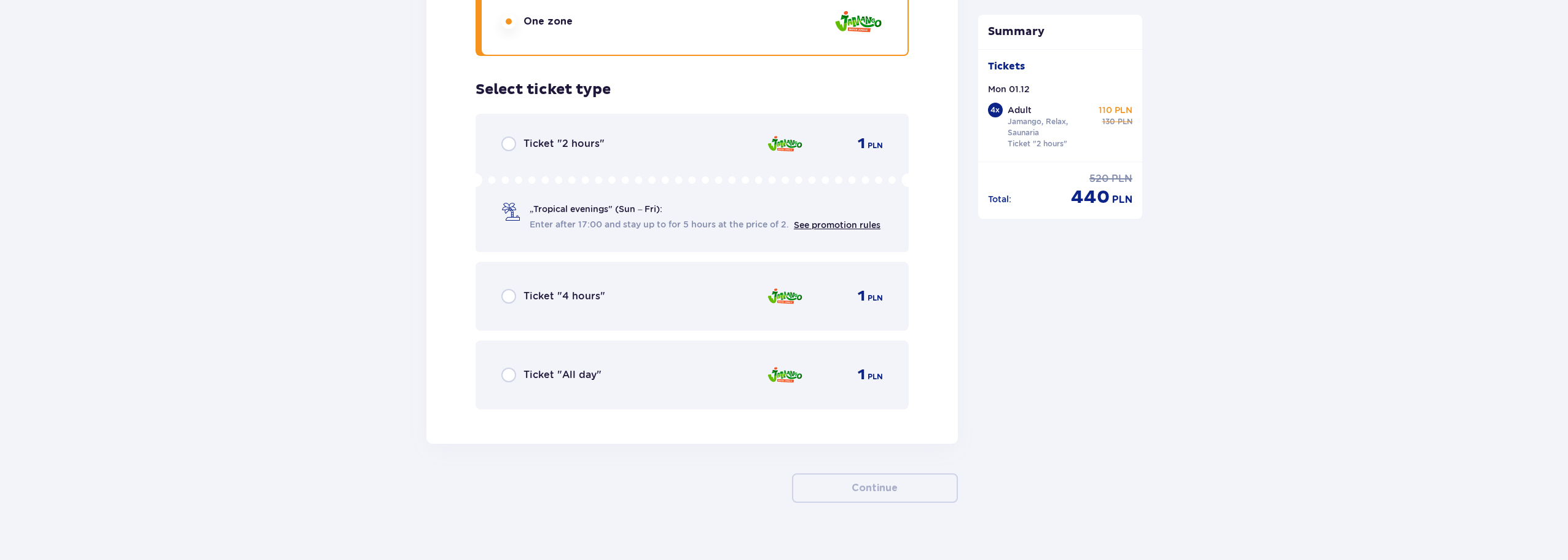
scroll to position [4925, 0]
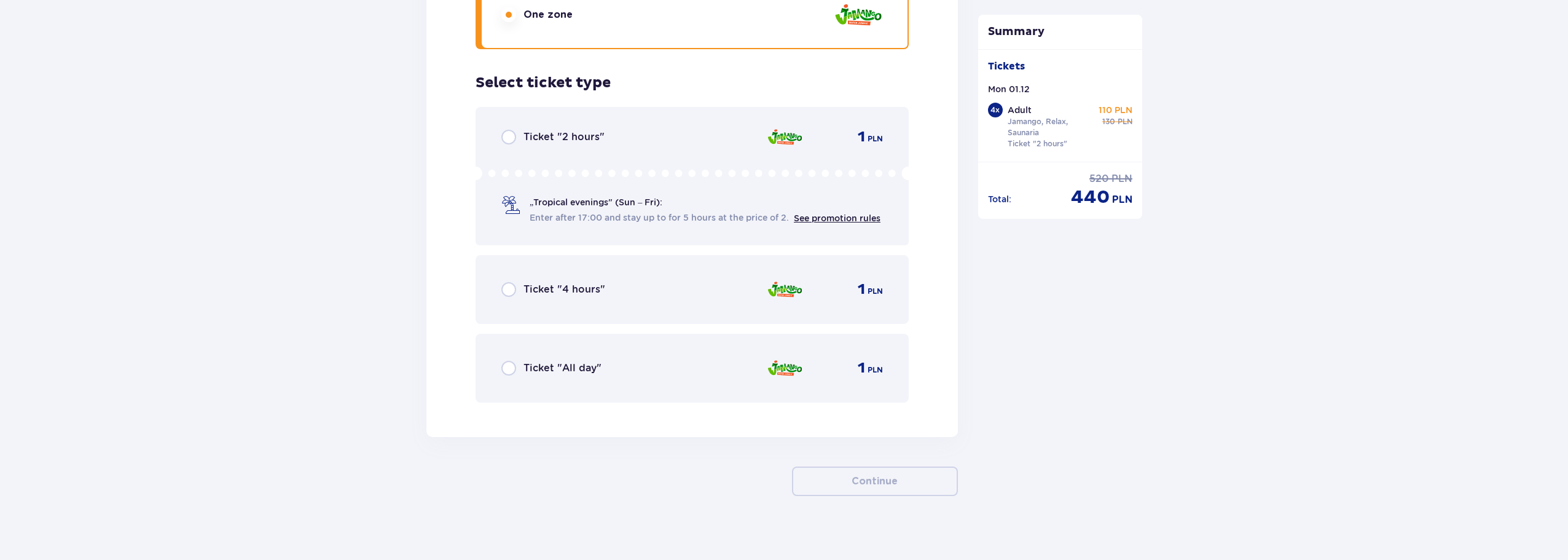
click at [643, 129] on div "Ticket "2 hours" 1 PLN" at bounding box center [691, 136] width 382 height 15
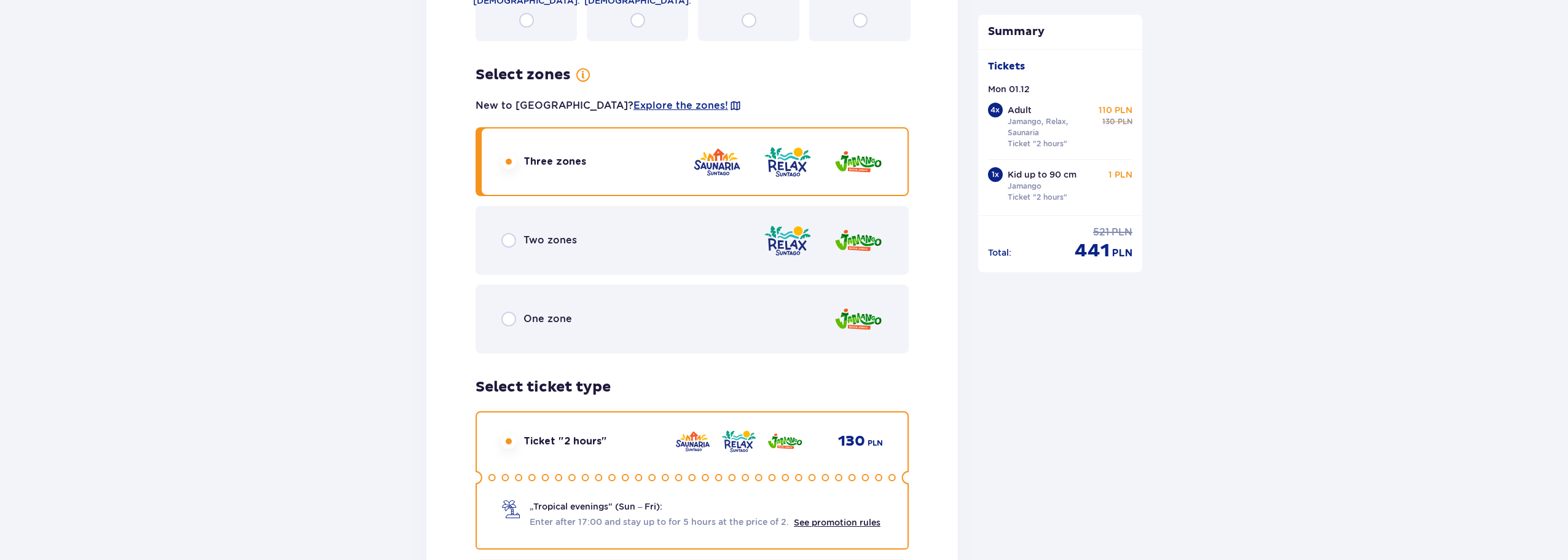
scroll to position [3760, 0]
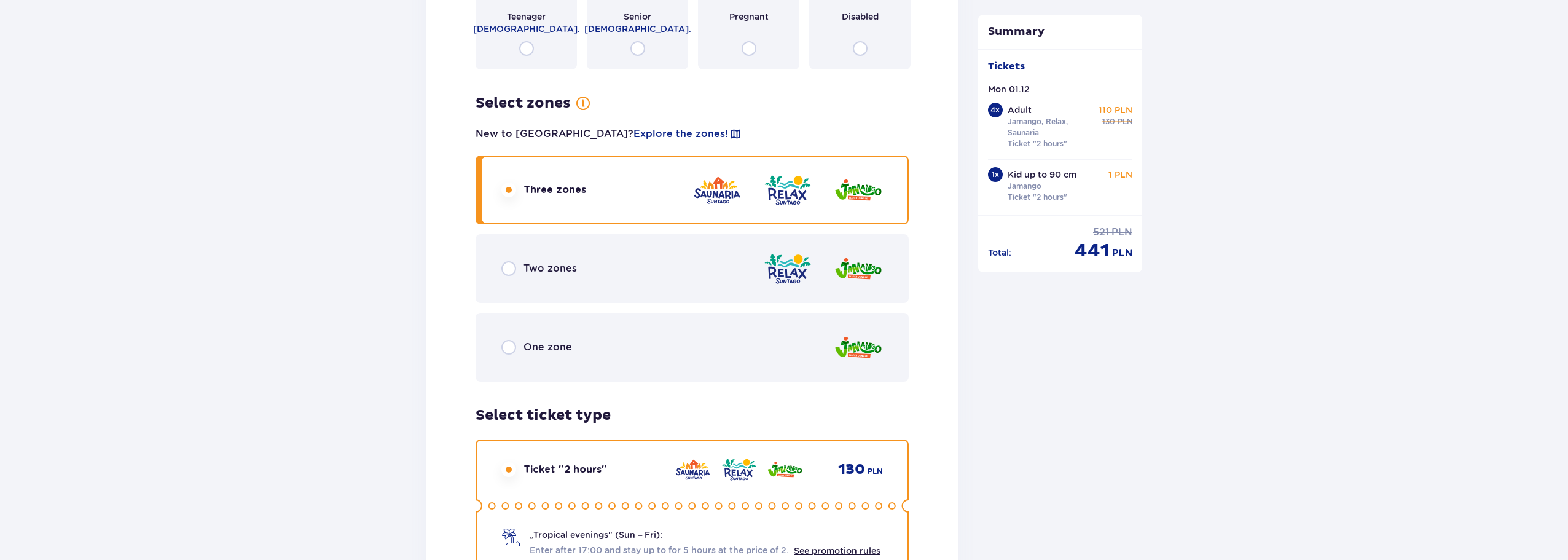
click at [626, 270] on div "Two zones" at bounding box center [691, 268] width 433 height 69
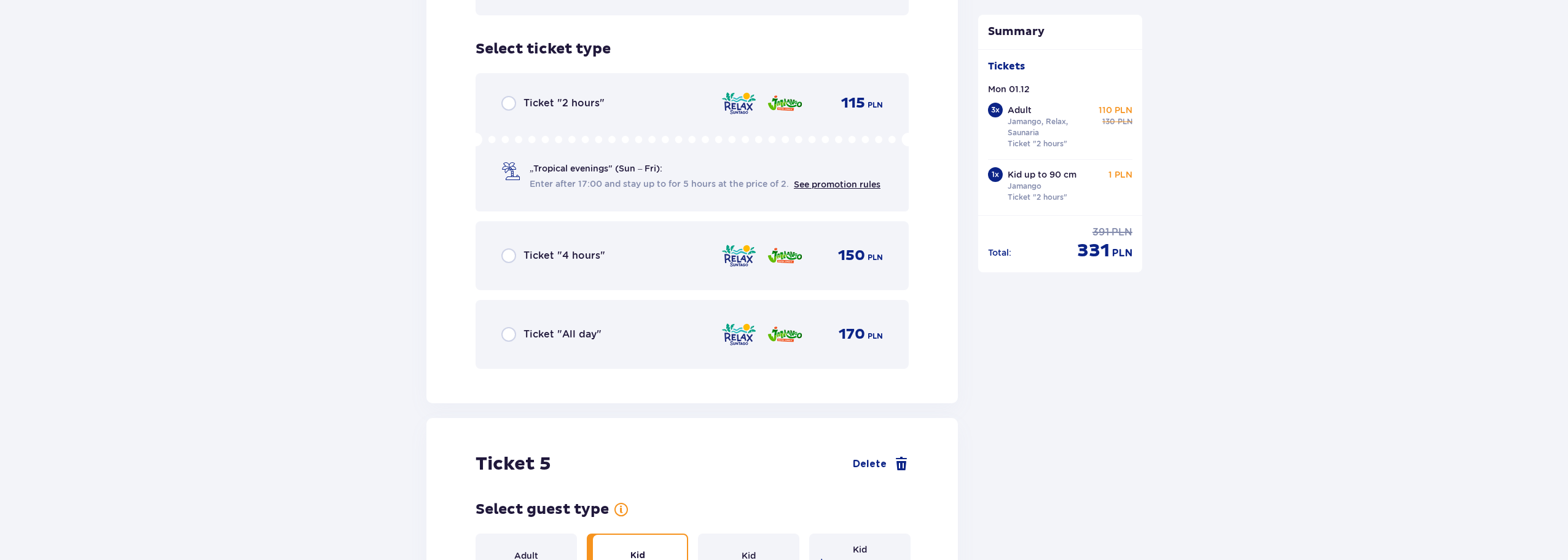
scroll to position [4064, 0]
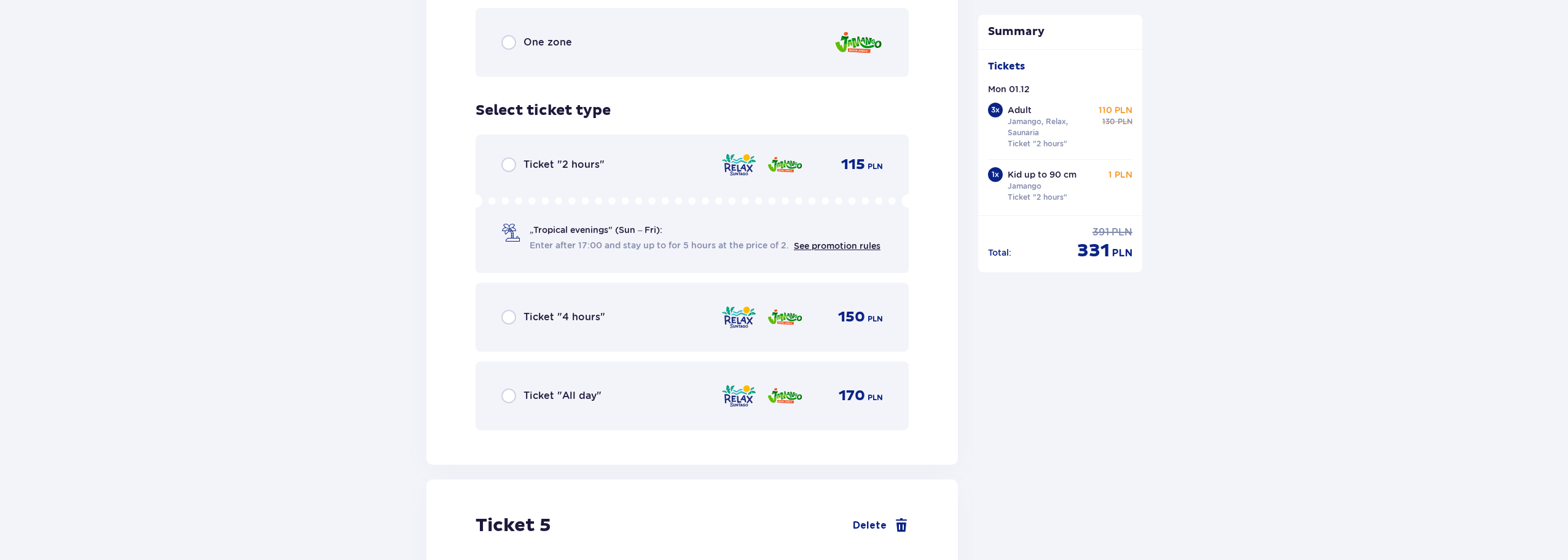
click at [587, 158] on span "Ticket "2 hours"" at bounding box center [564, 164] width 81 height 13
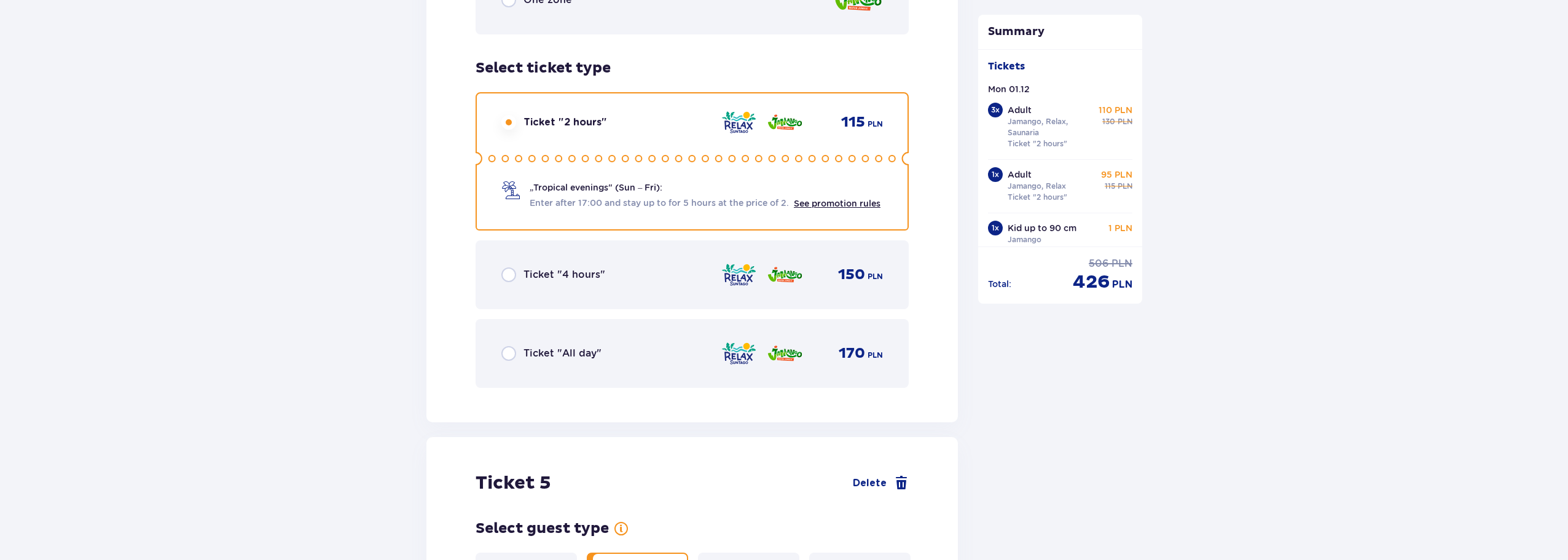
scroll to position [3944, 0]
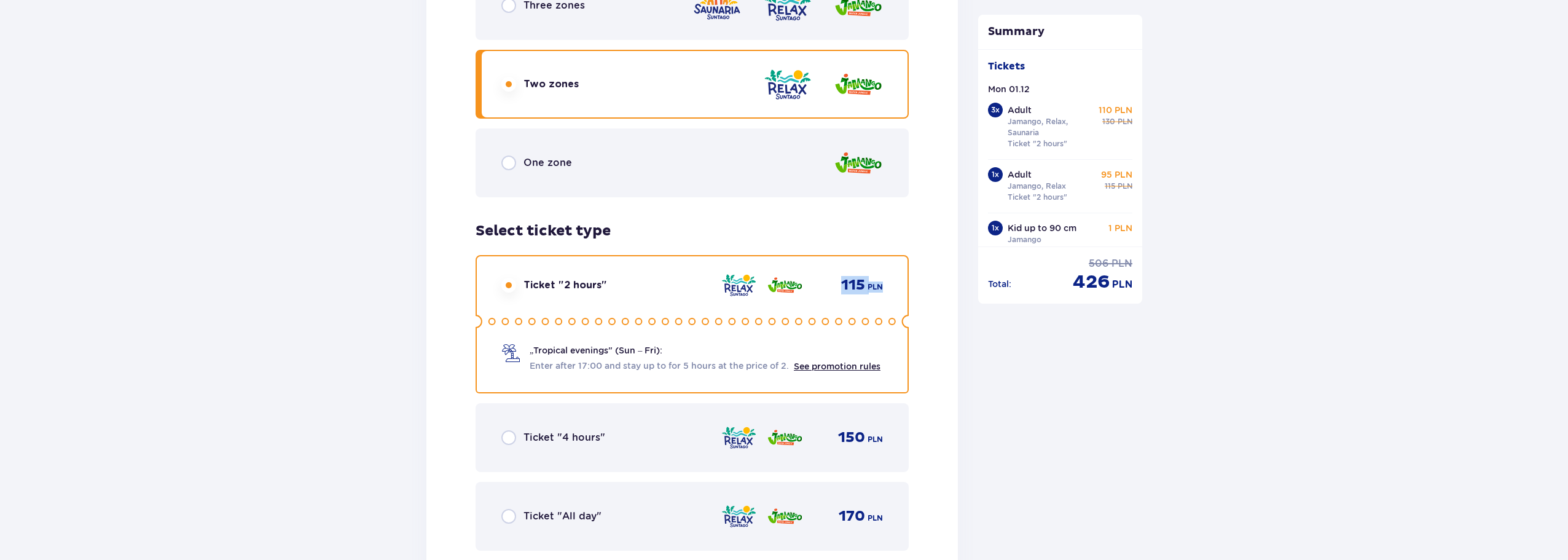
drag, startPoint x: 894, startPoint y: 276, endPoint x: 830, endPoint y: 273, distance: 64.1
click at [830, 273] on div "Ticket "2 hours" 115 PLN „Tropical evenings" (Sun – Fri): Enter after 17:00 and…" at bounding box center [691, 324] width 433 height 139
copy div "115 PLN"
